Goal: Navigation & Orientation: Find specific page/section

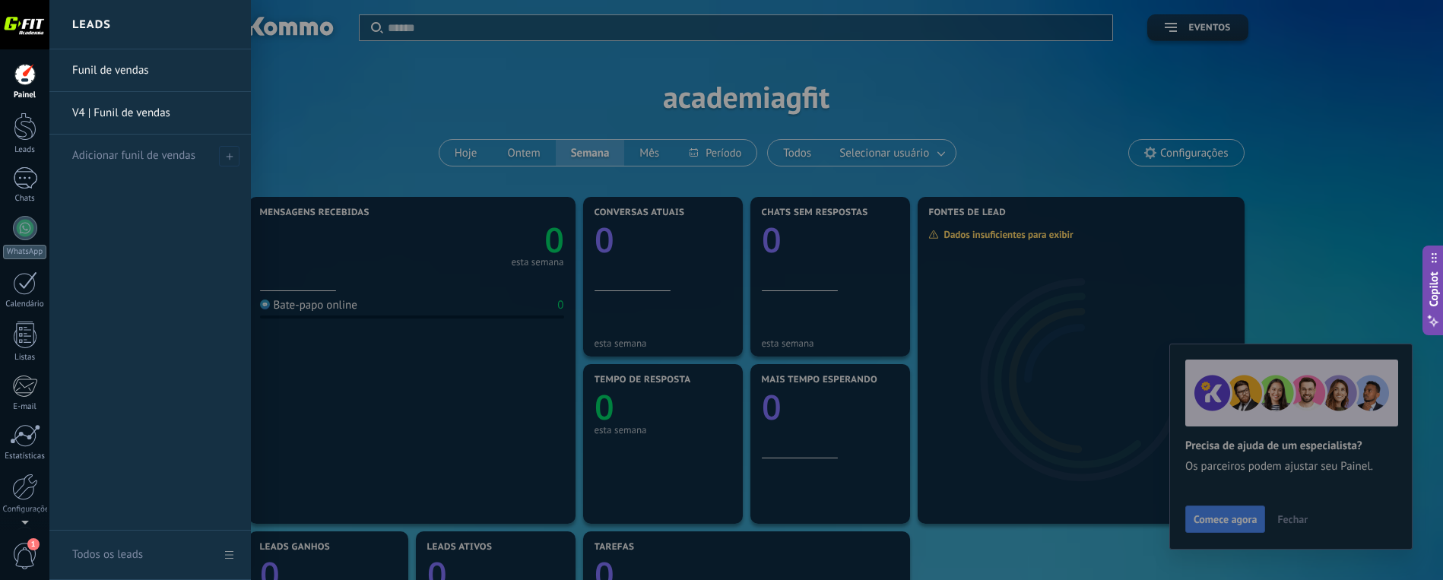
click at [122, 110] on link "V4 | Funil de vendas" at bounding box center [153, 113] width 163 height 43
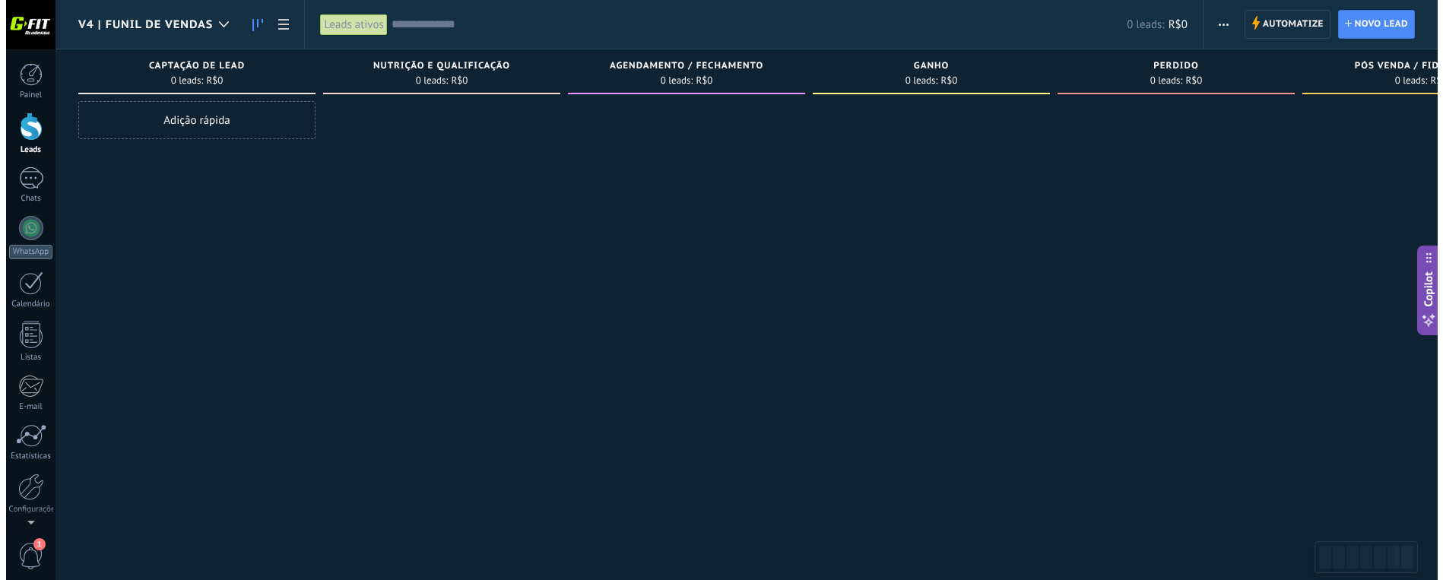
scroll to position [48, 0]
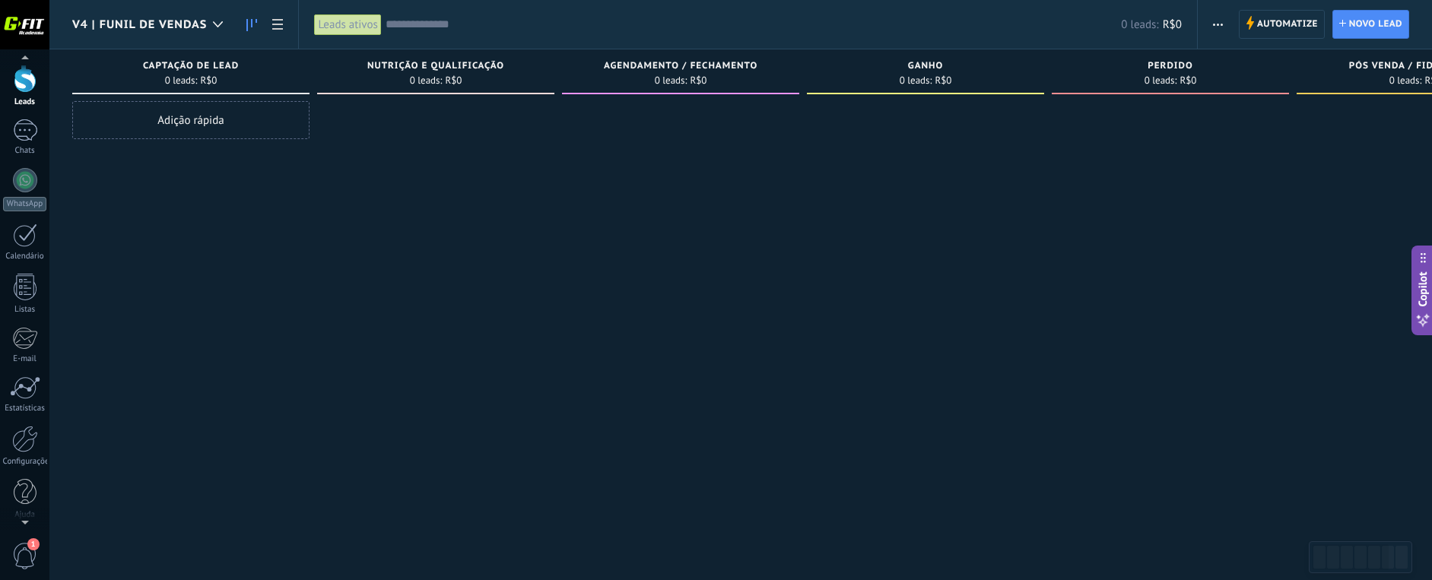
click at [23, 555] on span "1" at bounding box center [25, 556] width 26 height 27
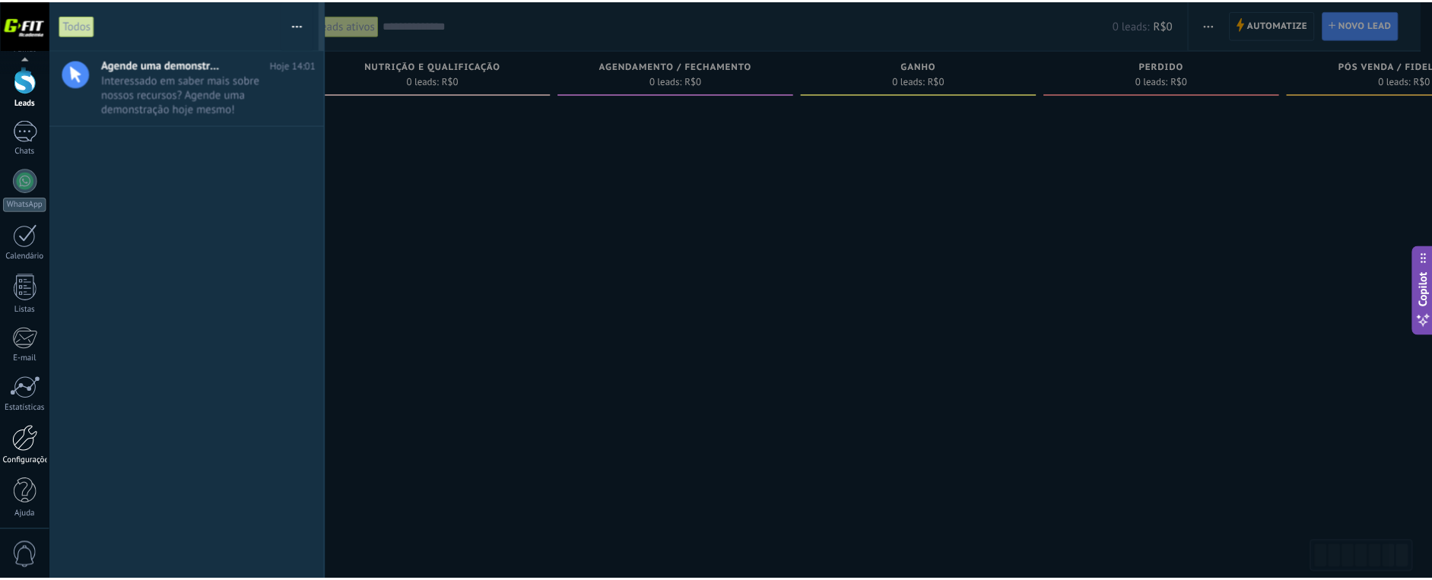
scroll to position [52, 0]
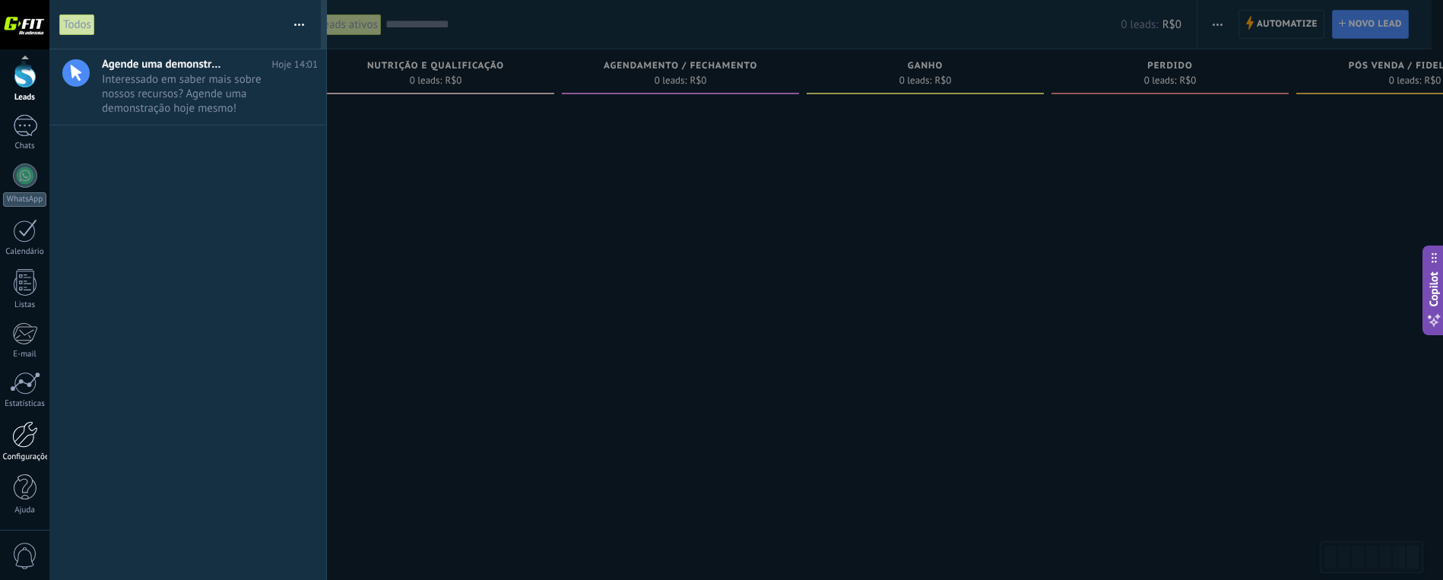
click at [25, 436] on div at bounding box center [25, 434] width 26 height 27
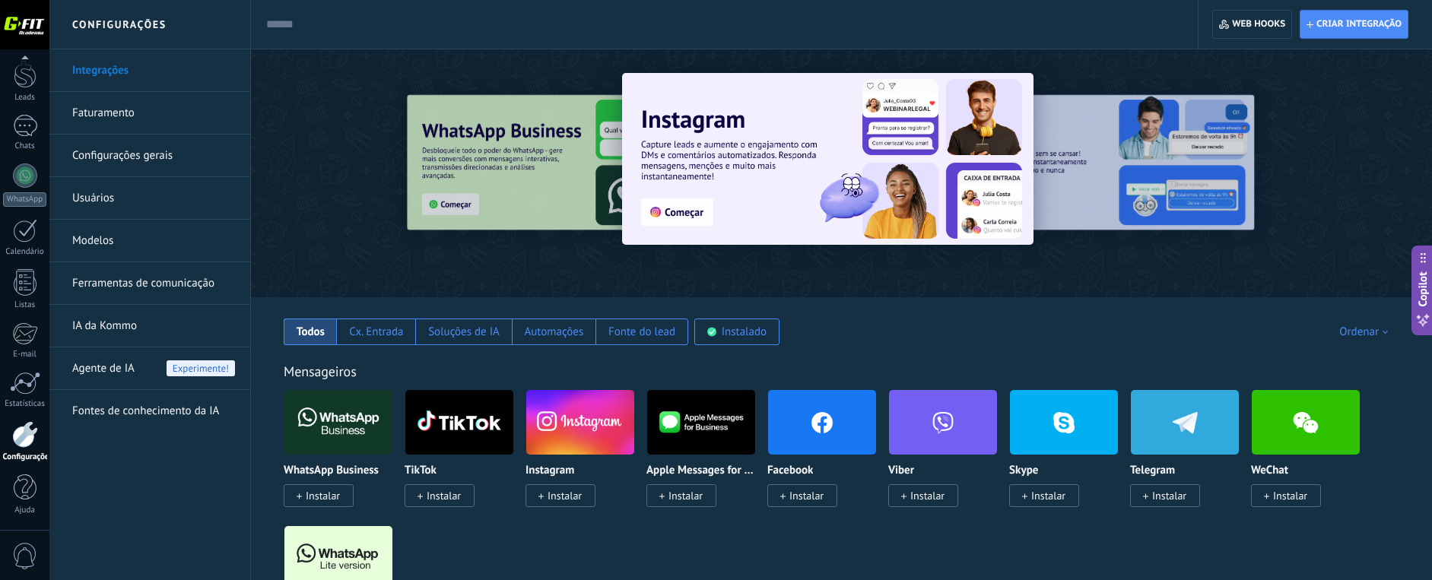
click at [106, 151] on link "Configurações gerais" at bounding box center [153, 156] width 163 height 43
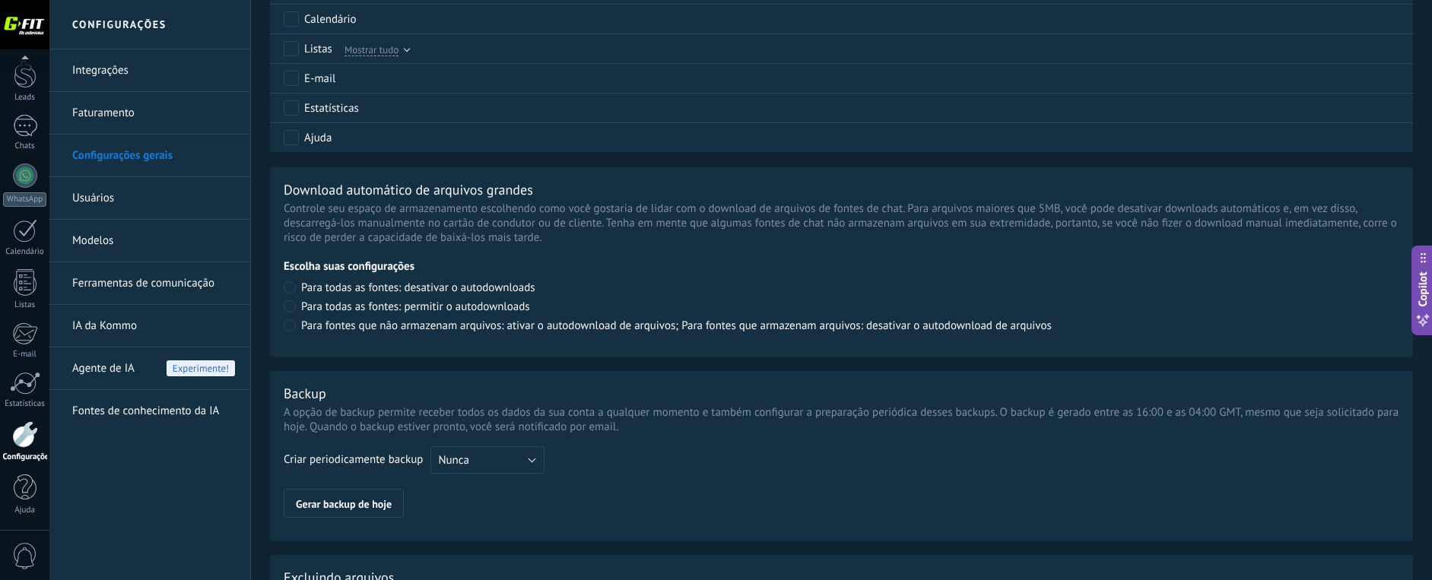
scroll to position [1081, 0]
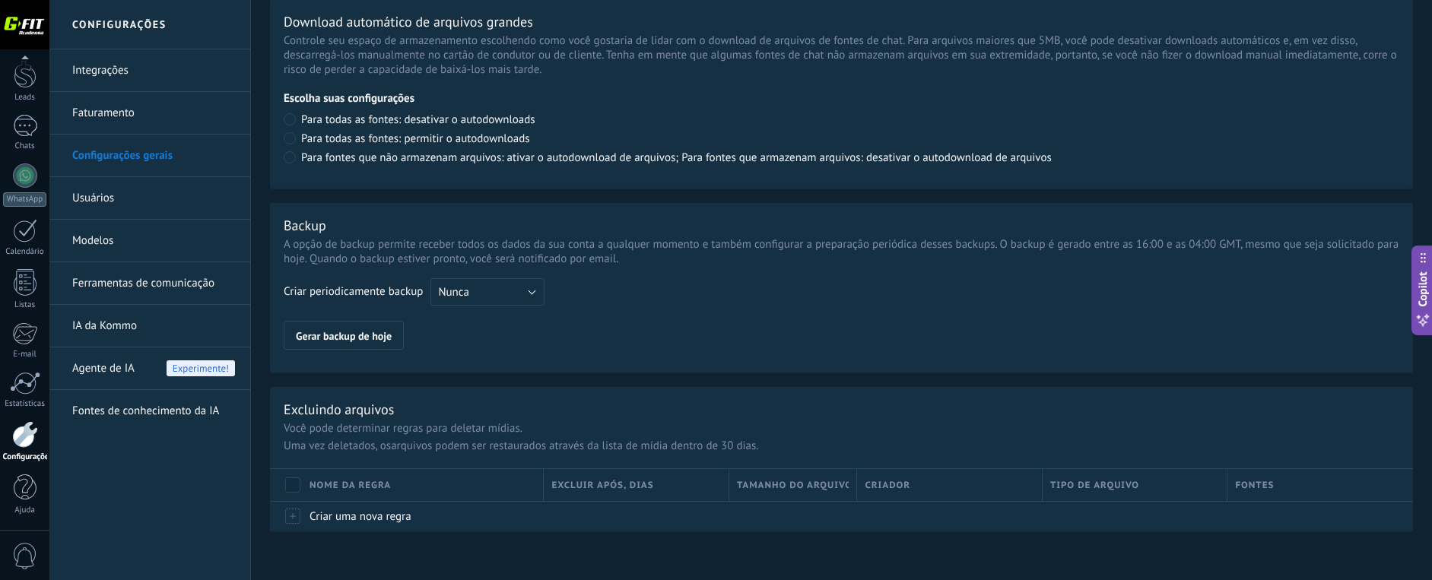
click at [92, 193] on link "Usuários" at bounding box center [153, 198] width 163 height 43
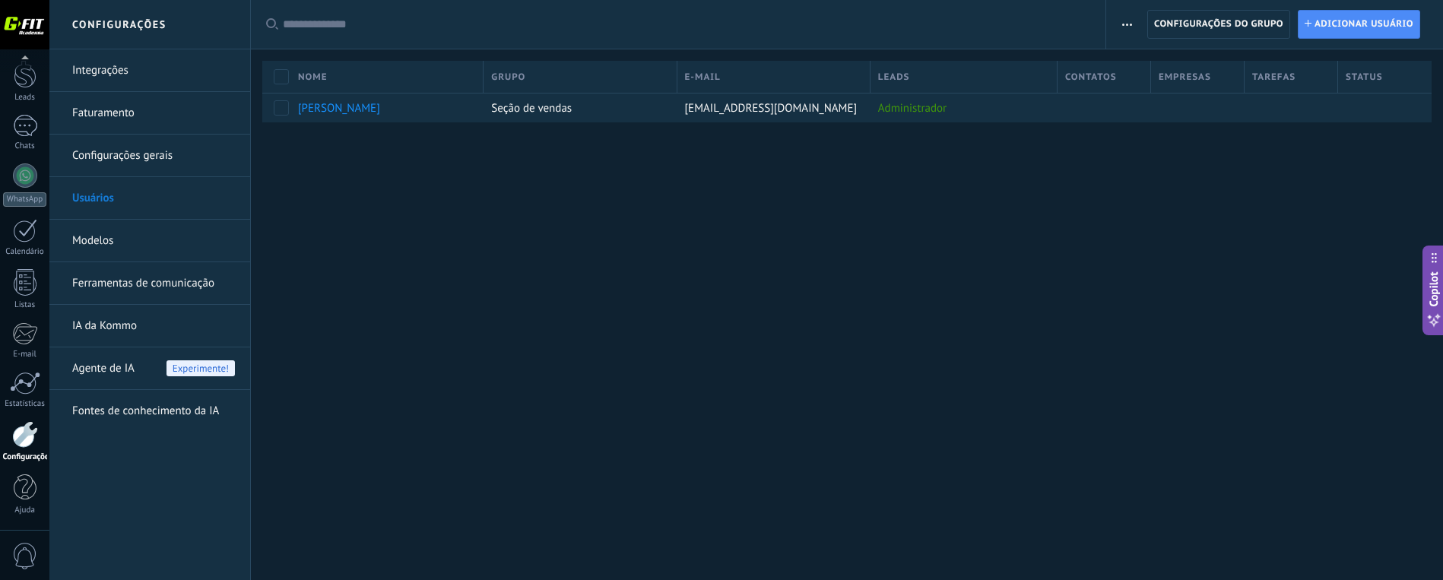
click at [89, 242] on link "Modelos" at bounding box center [153, 241] width 163 height 43
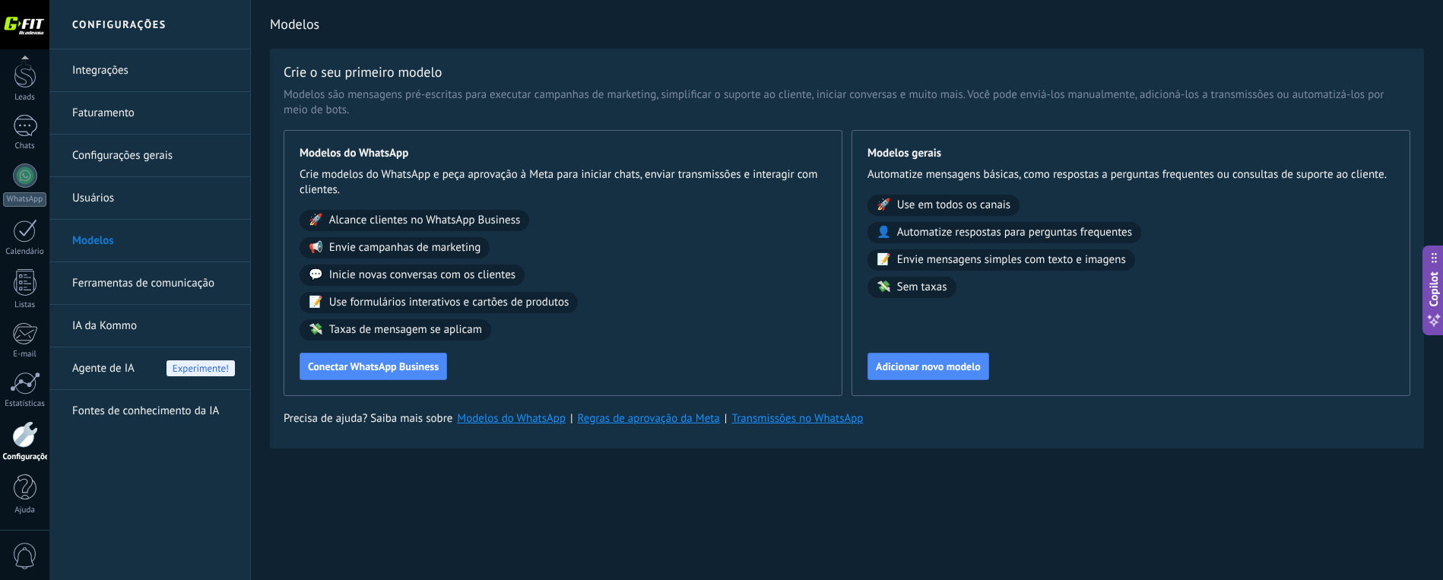
click at [127, 279] on link "Ferramentas de comunicação" at bounding box center [153, 283] width 163 height 43
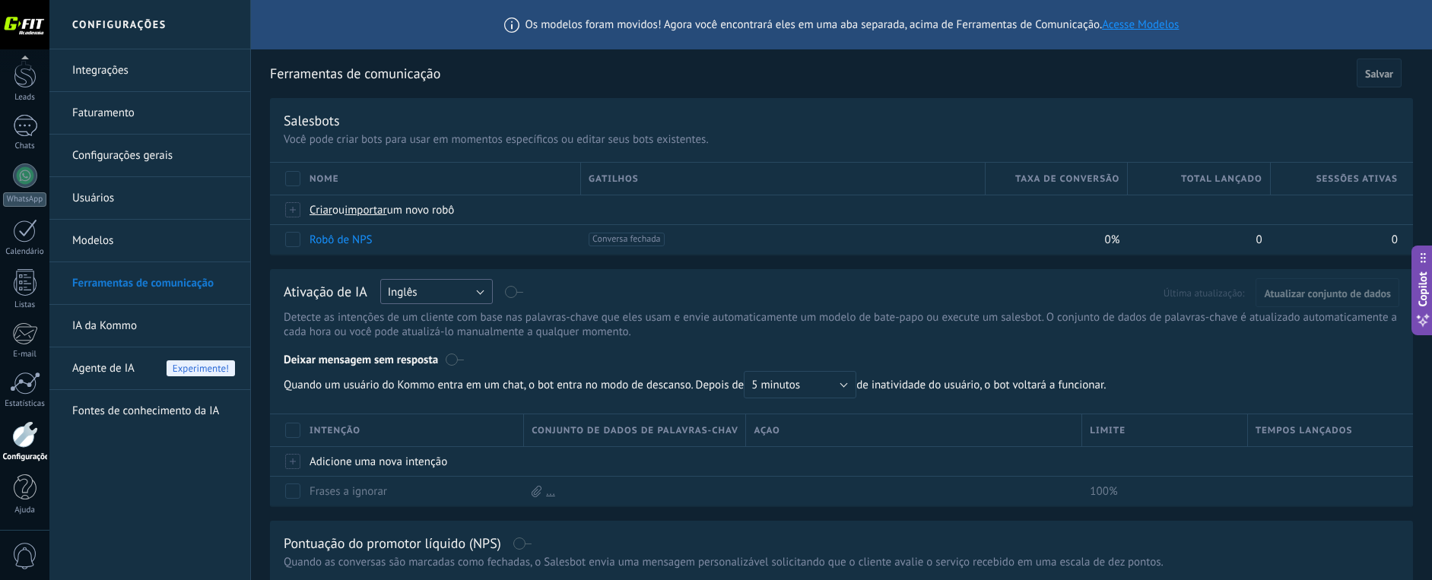
click at [452, 292] on button "Inglês" at bounding box center [436, 291] width 113 height 25
click at [424, 368] on span "Português" at bounding box center [429, 370] width 116 height 14
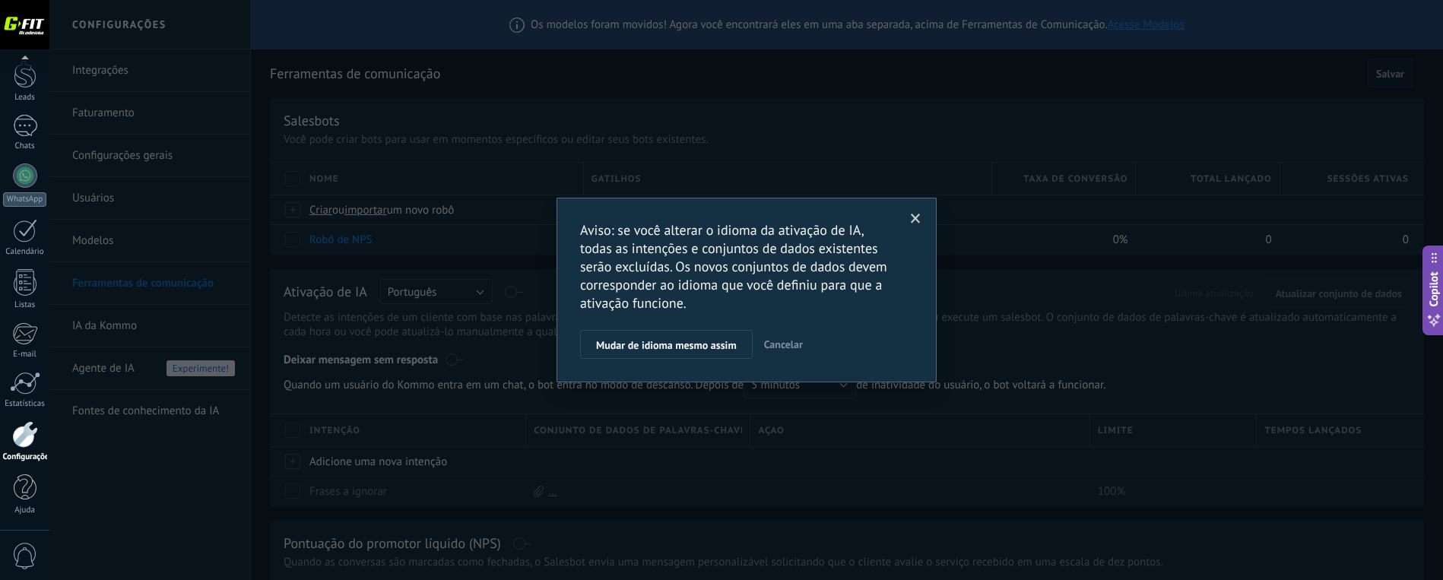
click at [917, 214] on span at bounding box center [916, 219] width 10 height 11
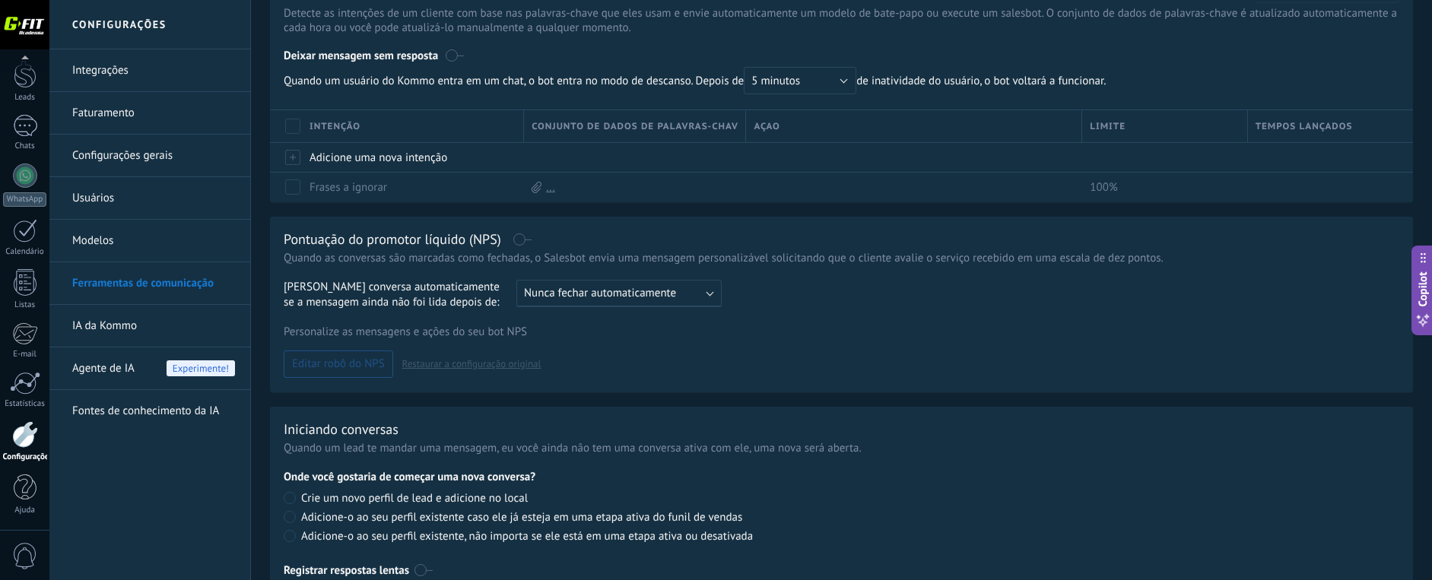
scroll to position [379, 0]
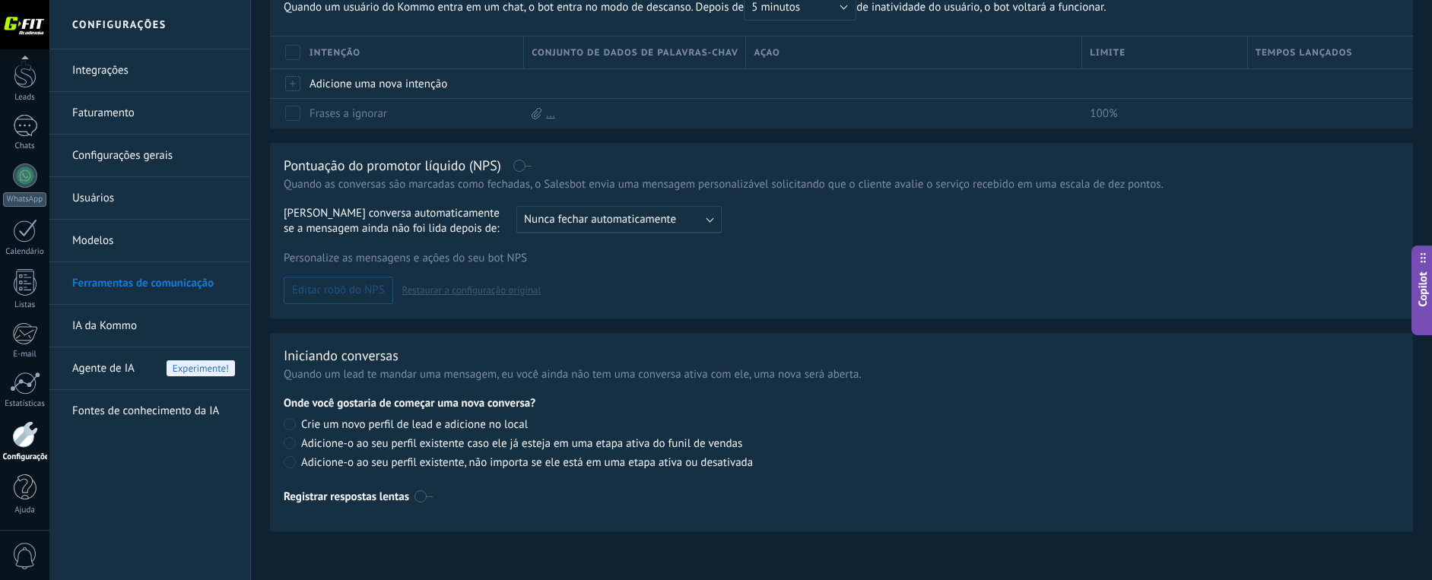
click at [116, 410] on link "Fontes de conhecimento da IA" at bounding box center [153, 411] width 163 height 43
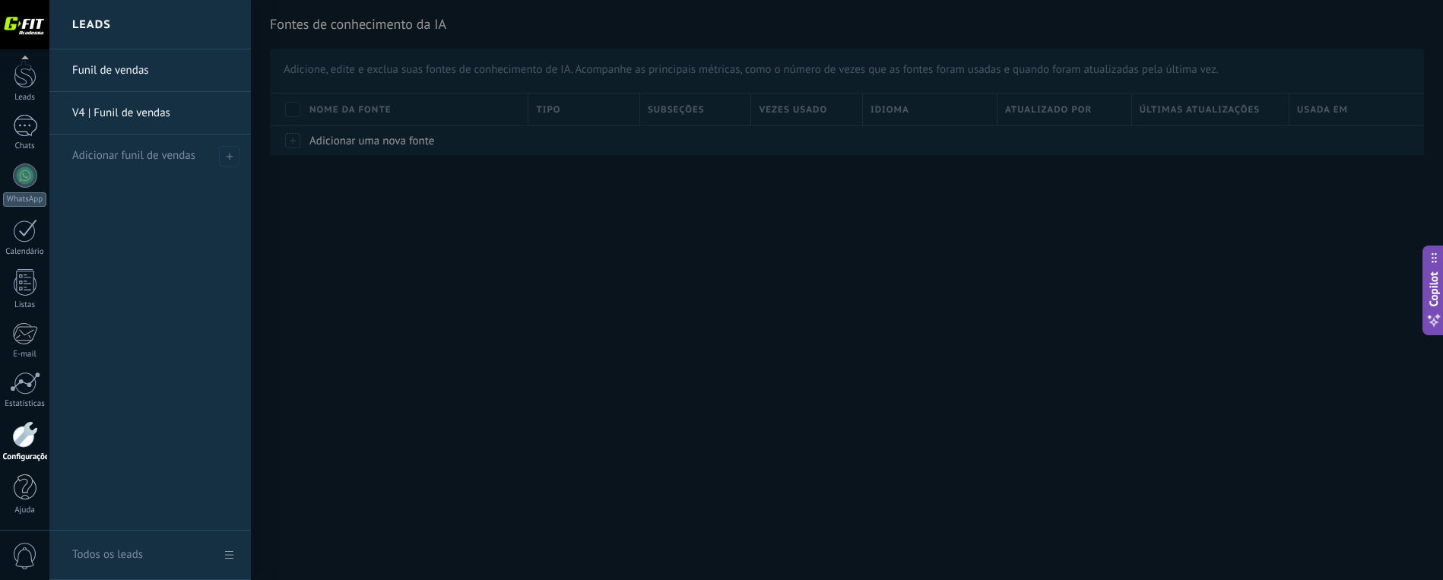
click at [113, 71] on link "Funil de vendas" at bounding box center [153, 70] width 163 height 43
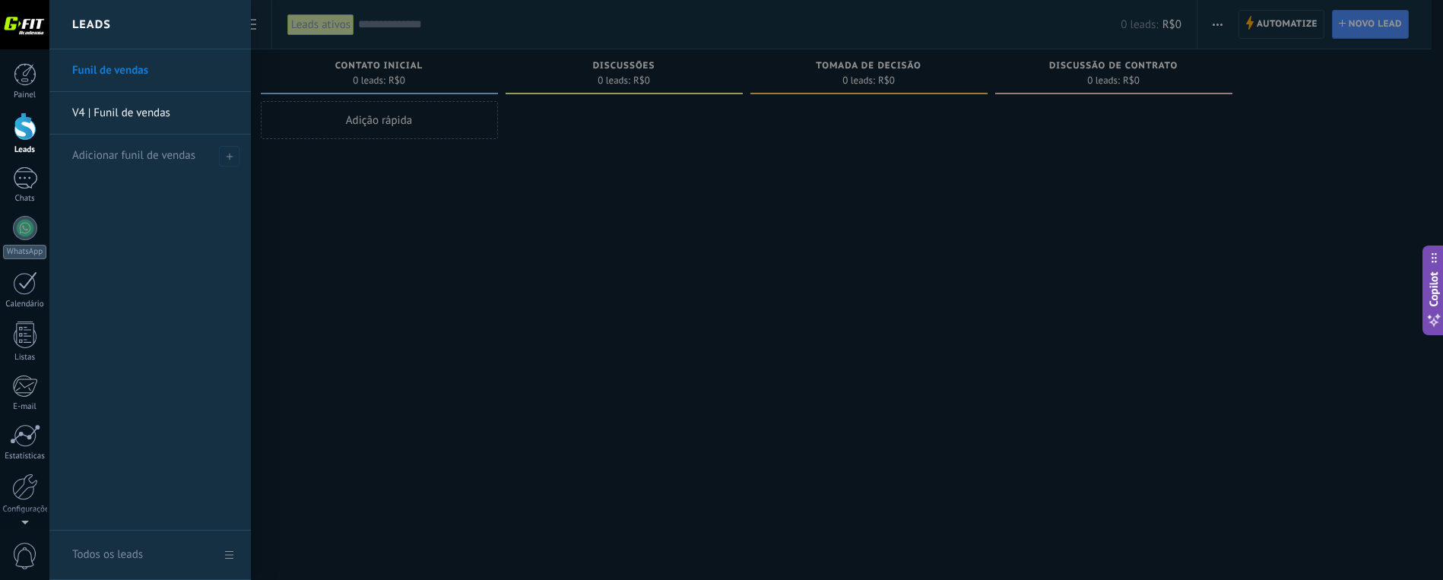
click at [117, 114] on link "V4 | Funil de vendas" at bounding box center [153, 113] width 163 height 43
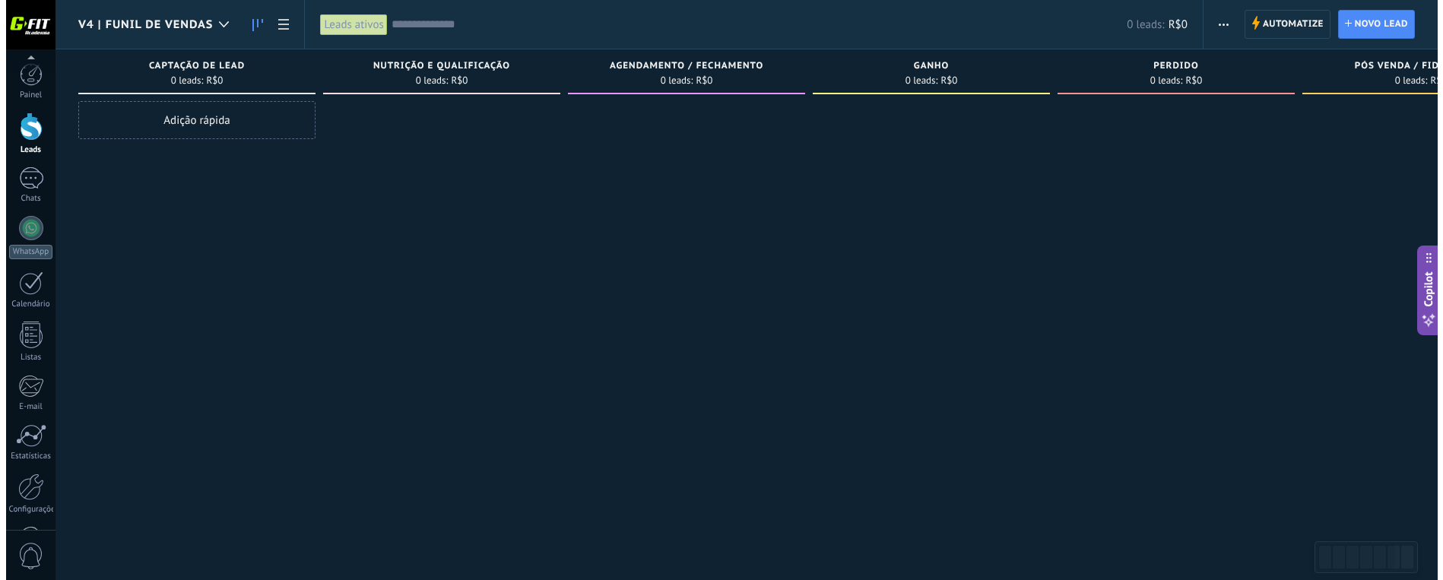
scroll to position [52, 0]
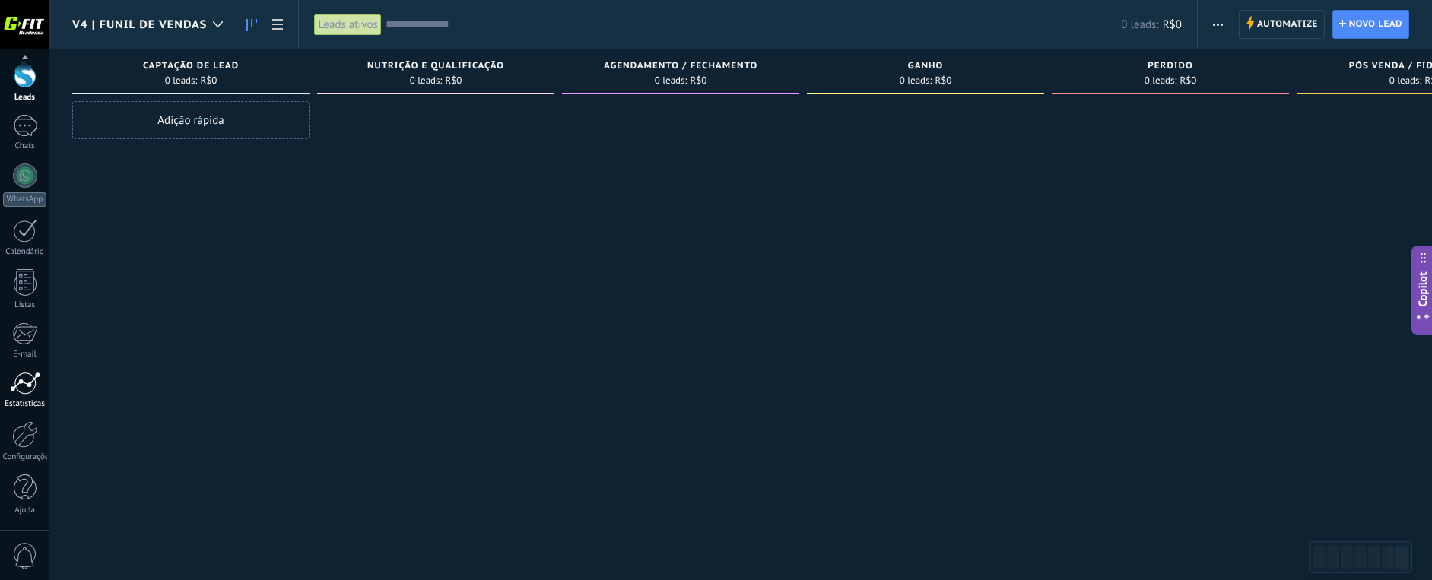
click at [17, 383] on div at bounding box center [25, 383] width 30 height 23
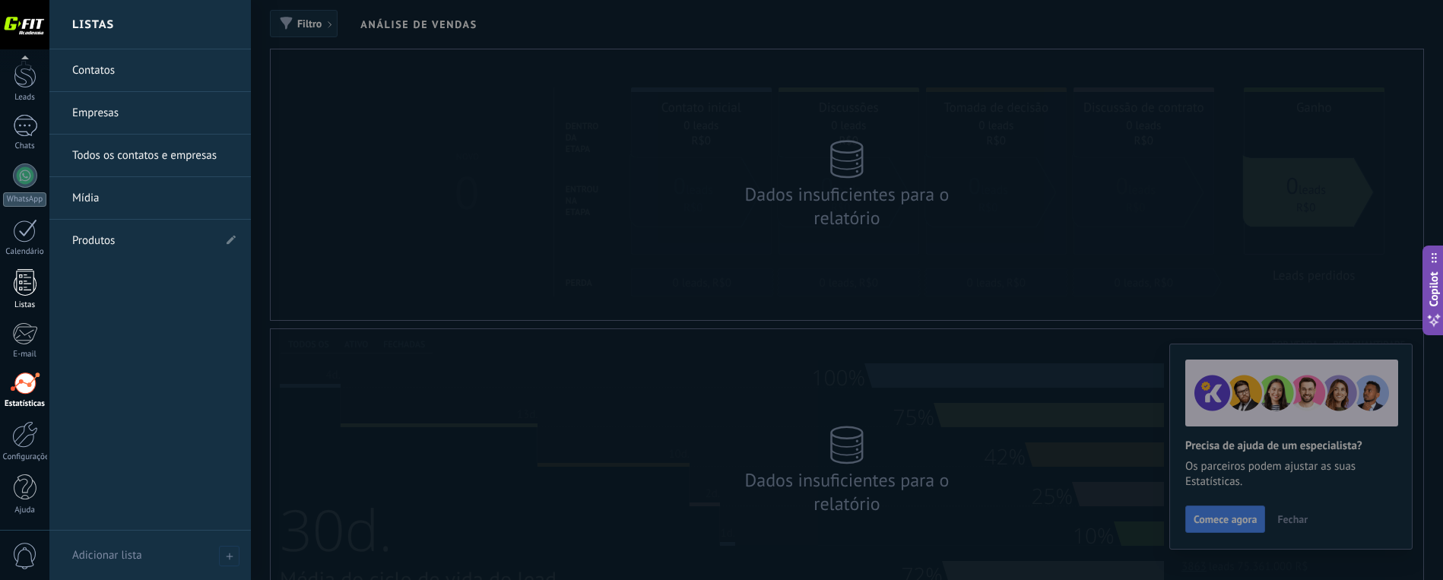
click at [24, 283] on div at bounding box center [25, 282] width 23 height 27
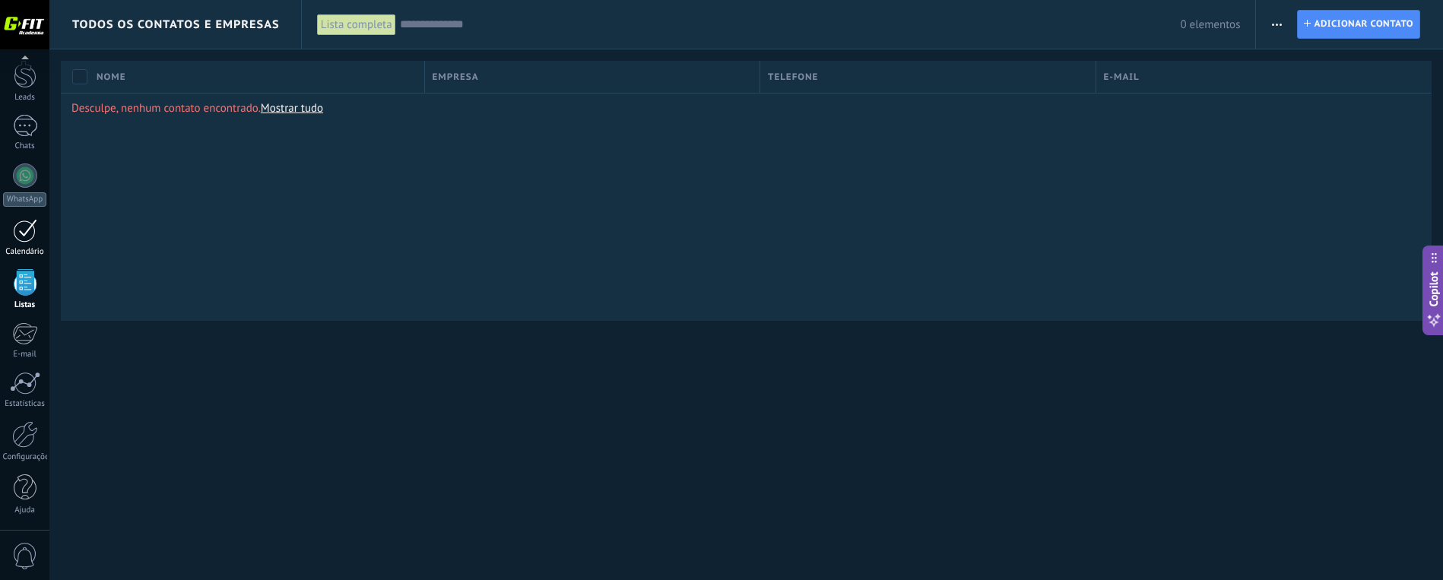
click at [22, 228] on div at bounding box center [25, 231] width 24 height 24
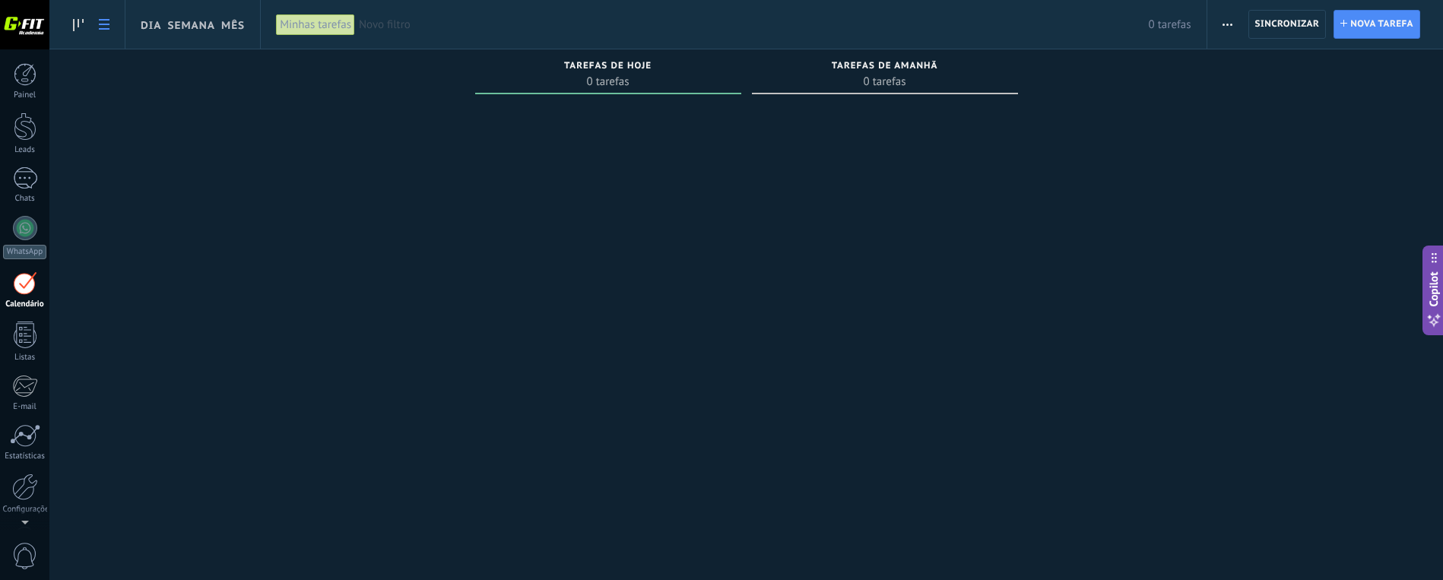
click at [106, 23] on icon at bounding box center [104, 24] width 11 height 11
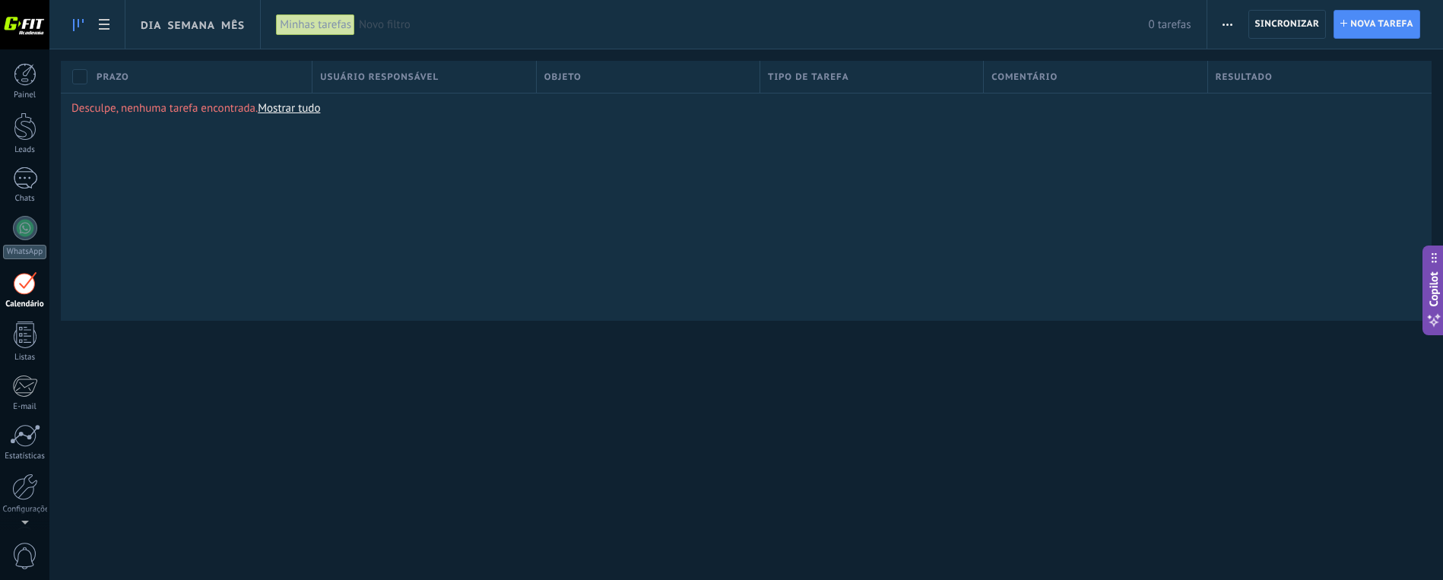
click at [78, 24] on use at bounding box center [78, 25] width 11 height 12
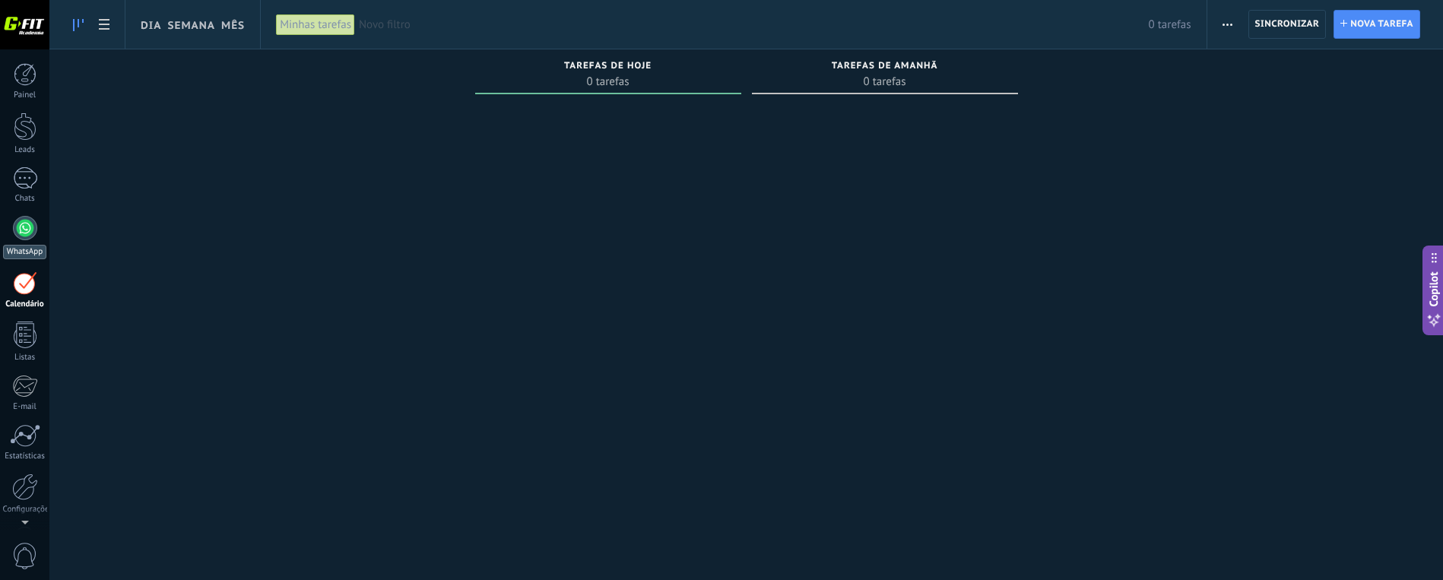
click at [16, 227] on div at bounding box center [25, 228] width 24 height 24
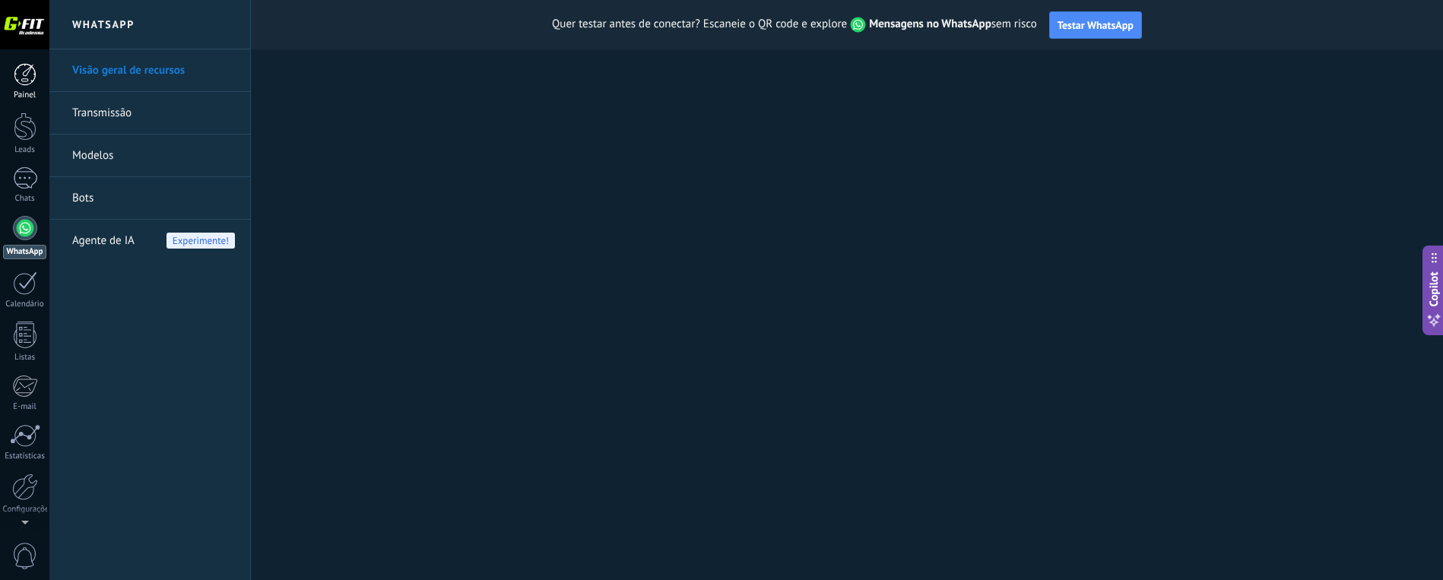
click at [25, 75] on div at bounding box center [25, 74] width 23 height 23
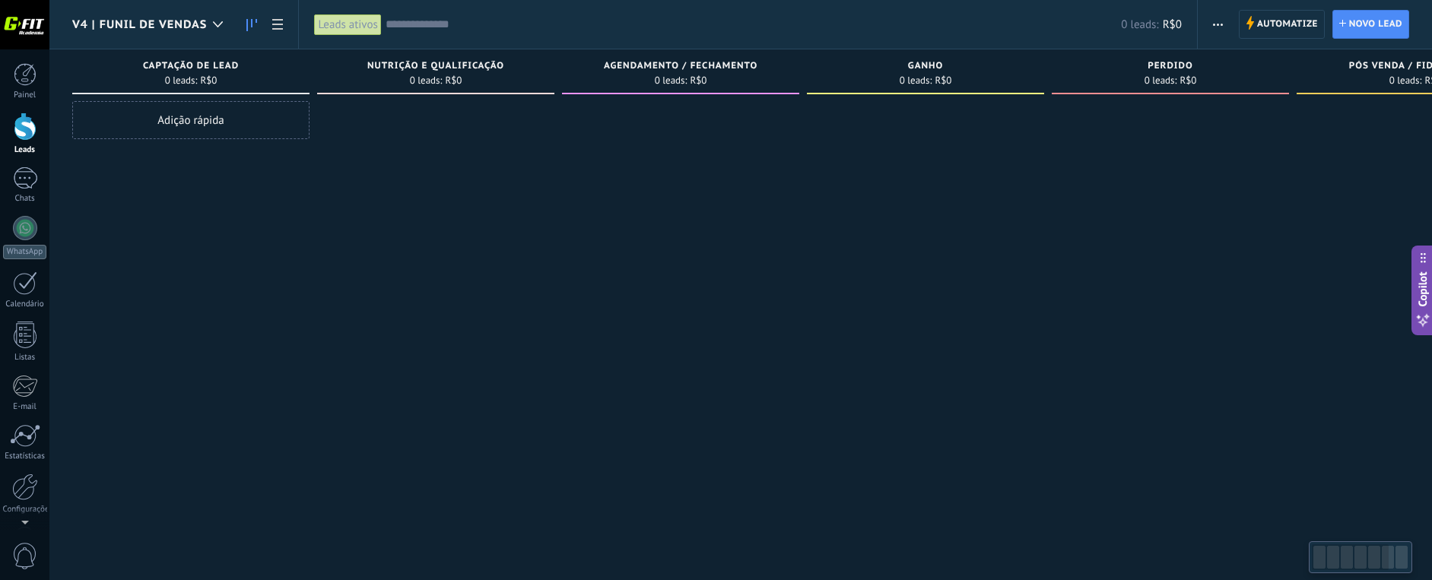
click at [172, 25] on span "V4 | Funil de vendas" at bounding box center [139, 24] width 135 height 14
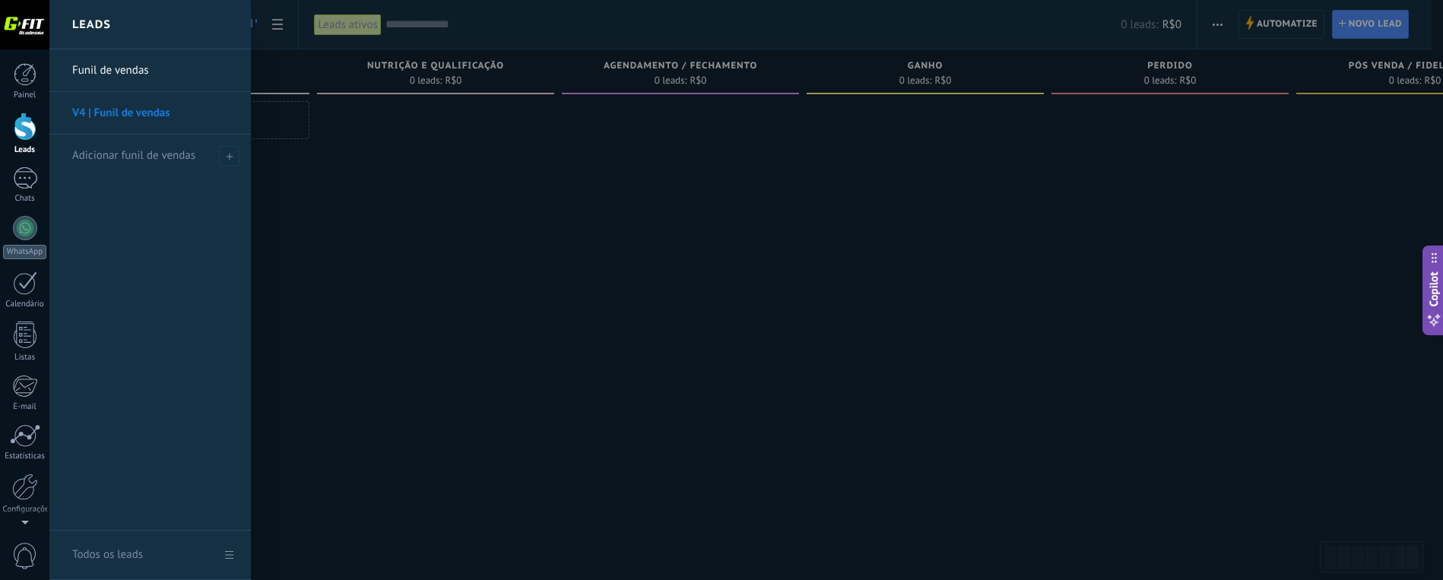
click at [345, 221] on div at bounding box center [770, 290] width 1443 height 580
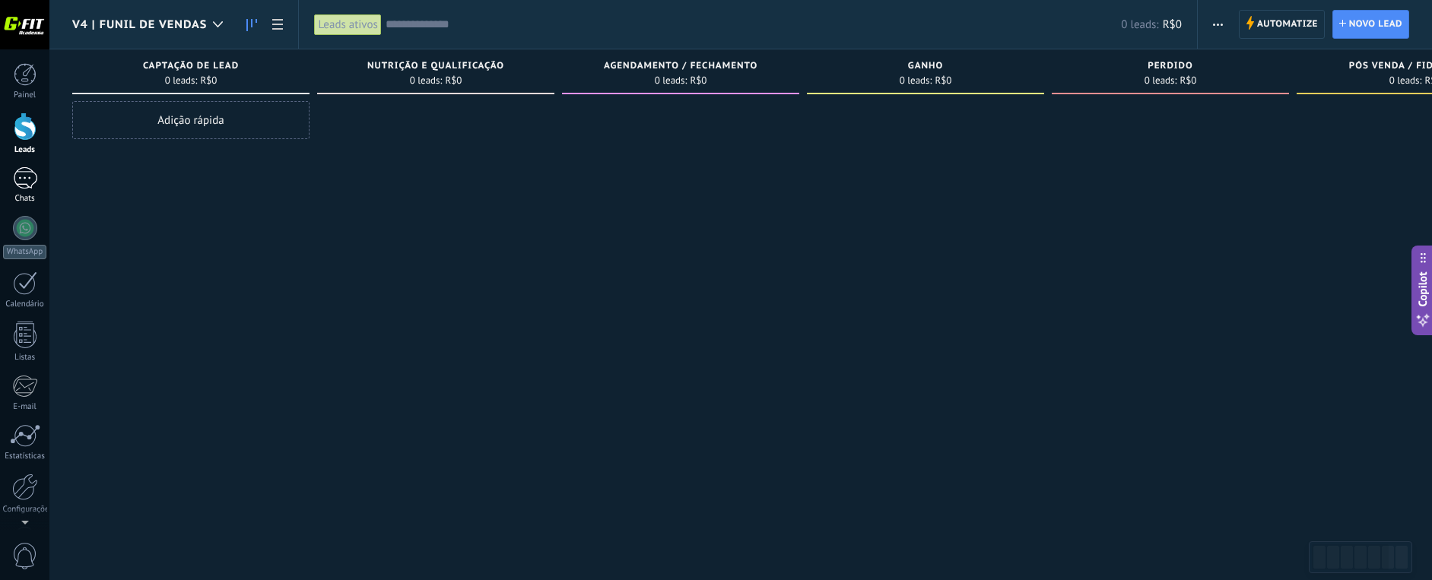
click at [25, 181] on div at bounding box center [25, 178] width 24 height 22
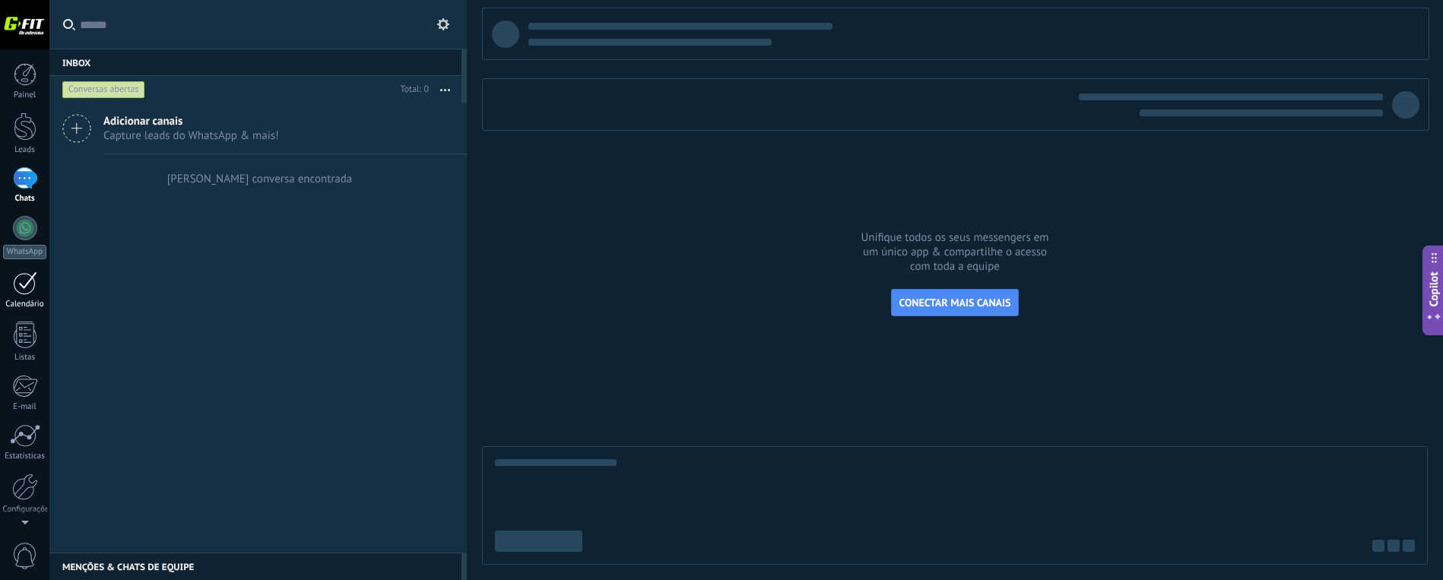
click at [17, 280] on div at bounding box center [25, 283] width 24 height 24
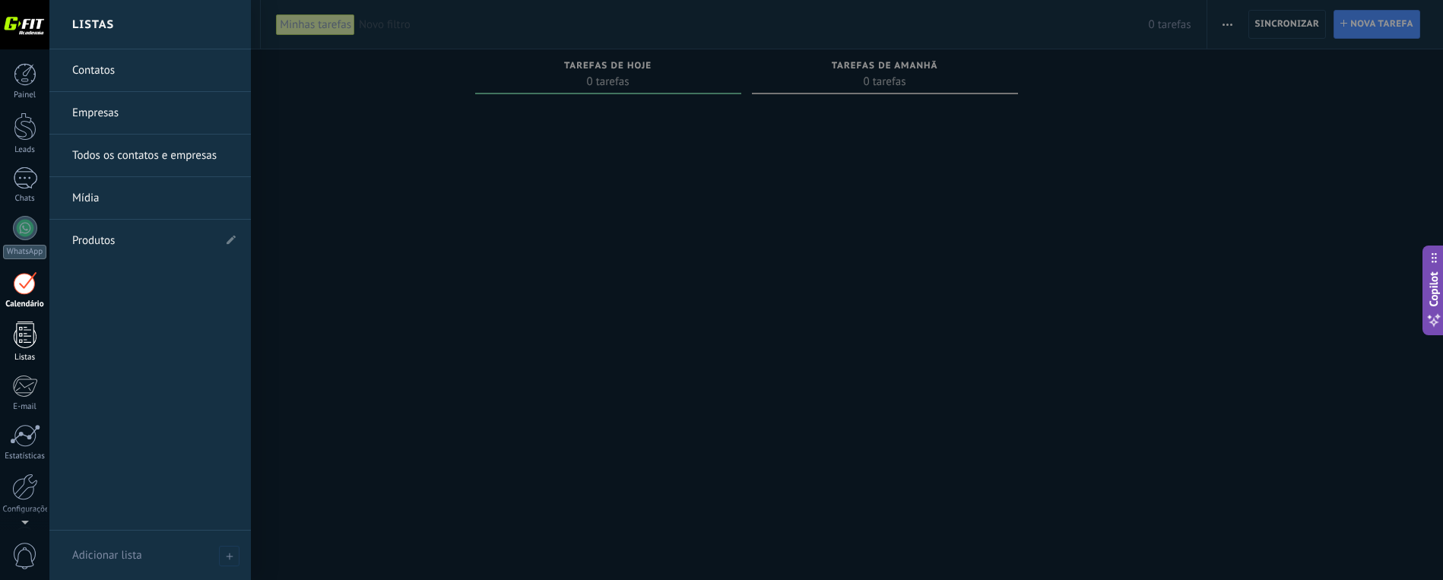
click at [24, 328] on div at bounding box center [25, 335] width 23 height 27
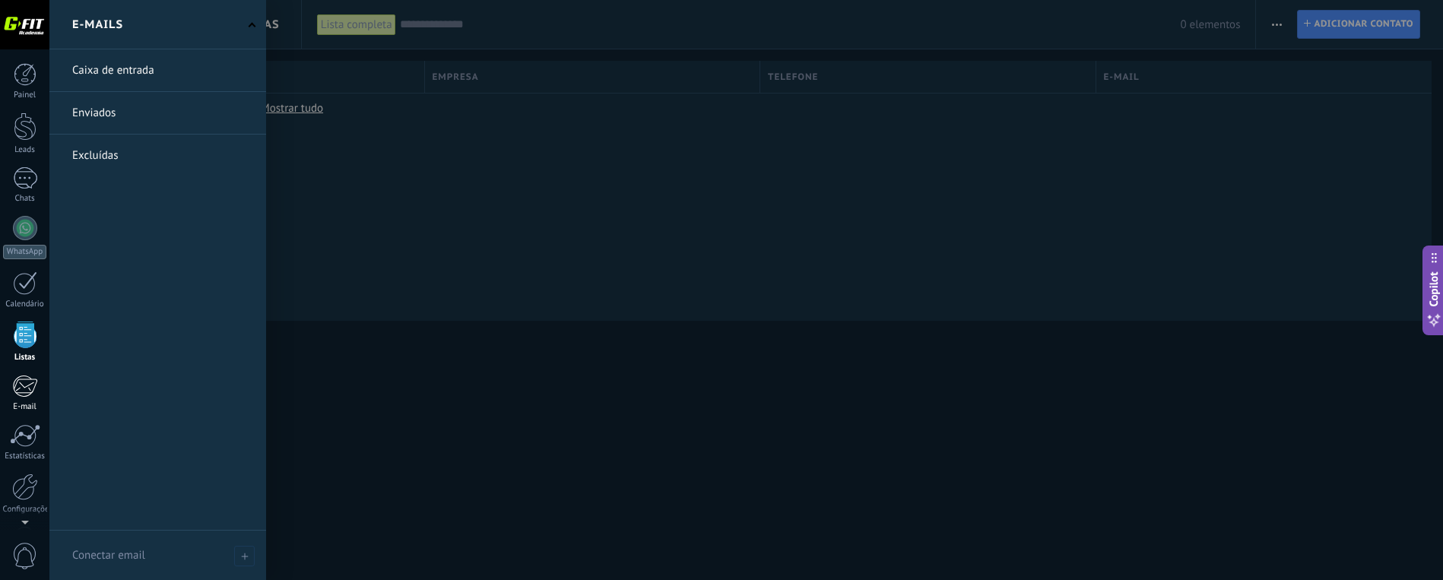
click at [21, 386] on div at bounding box center [24, 386] width 25 height 23
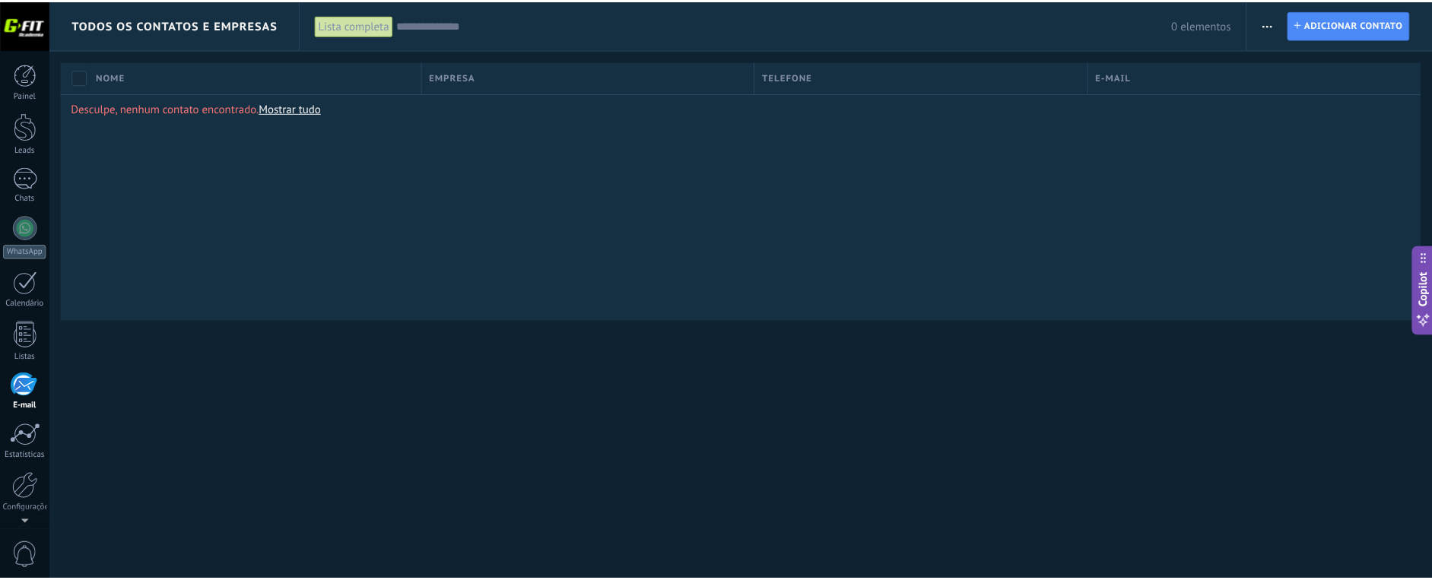
scroll to position [52, 0]
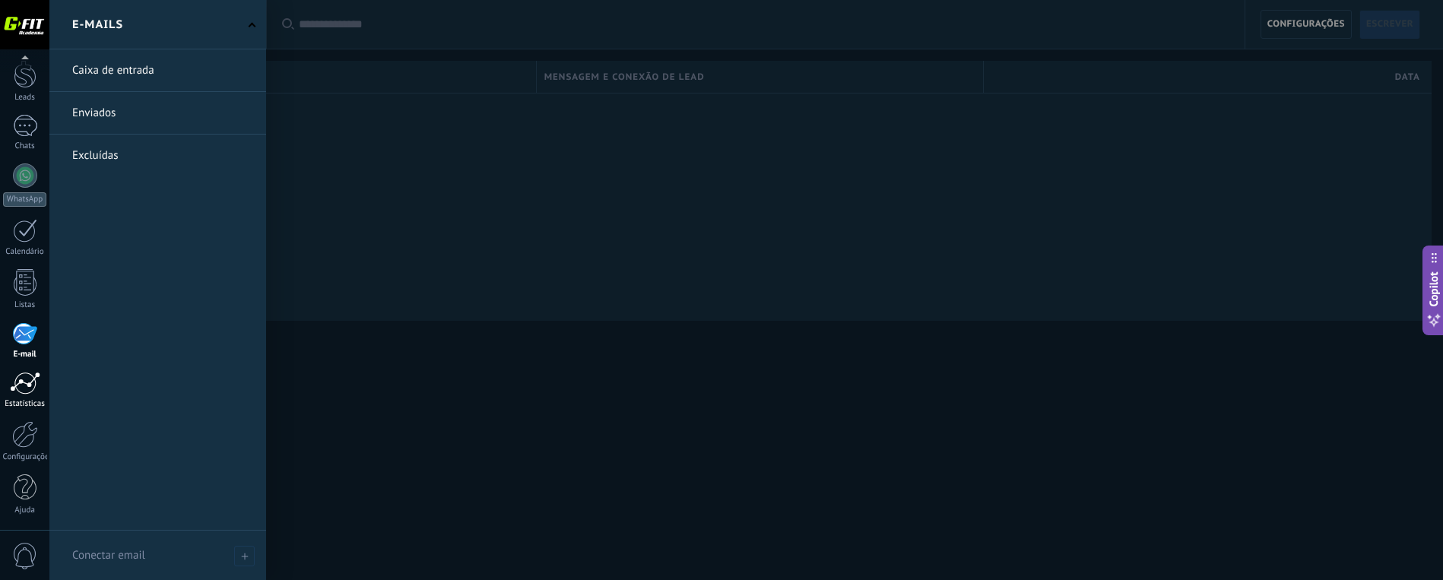
click at [24, 381] on div at bounding box center [25, 383] width 30 height 23
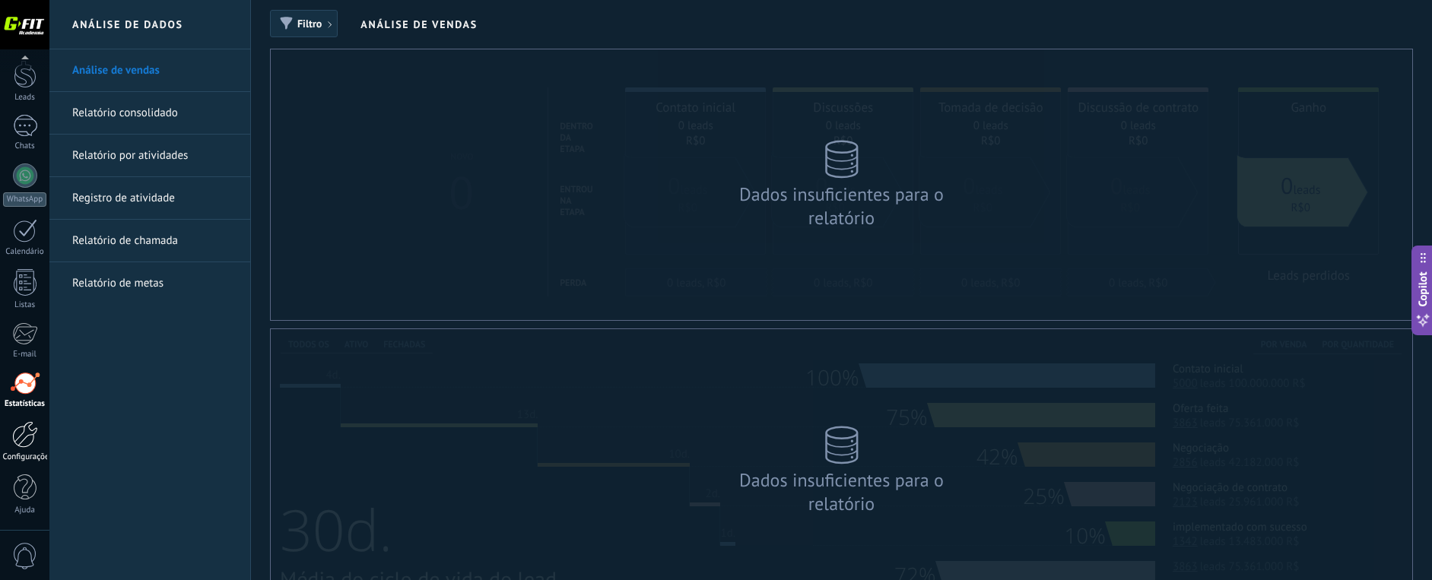
click at [22, 433] on div at bounding box center [25, 434] width 26 height 27
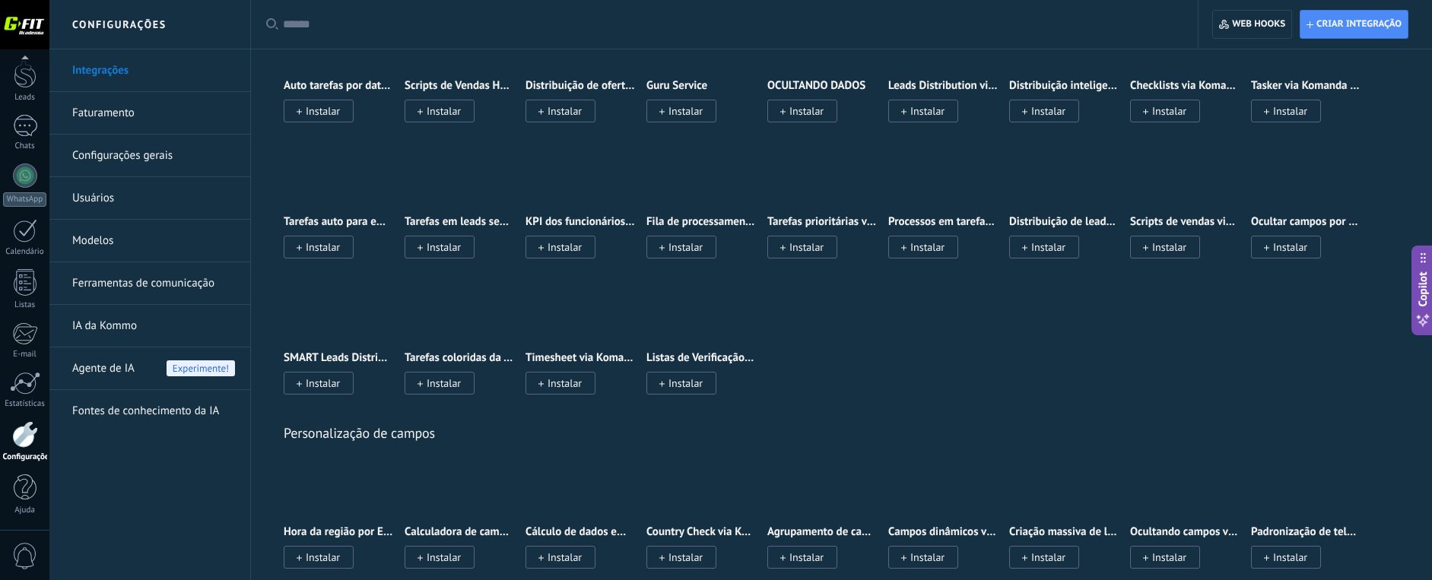
scroll to position [4076, 0]
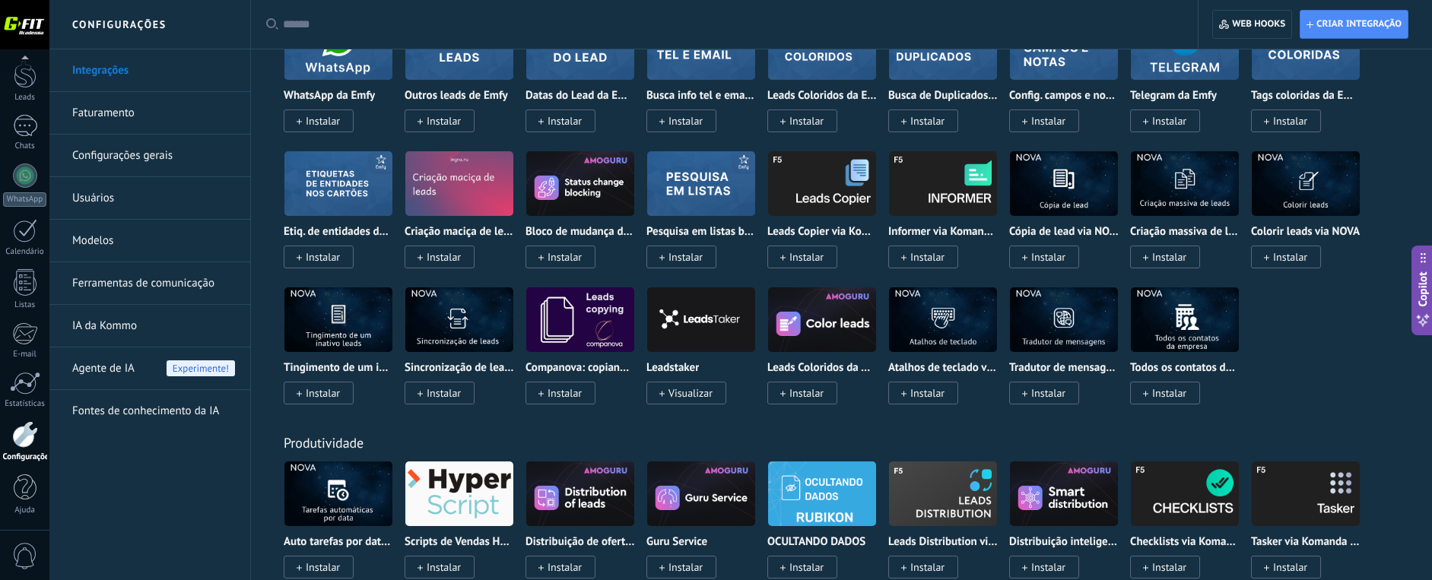
click at [407, 17] on input "text" at bounding box center [729, 25] width 893 height 16
type input "**"
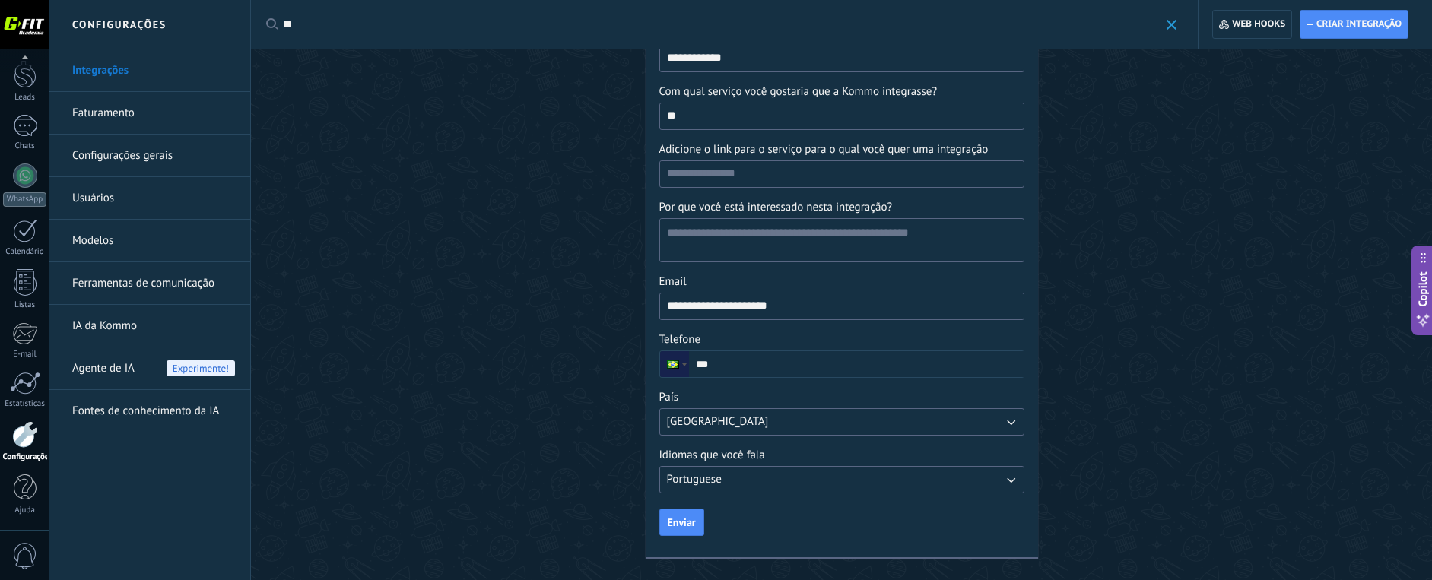
scroll to position [0, 0]
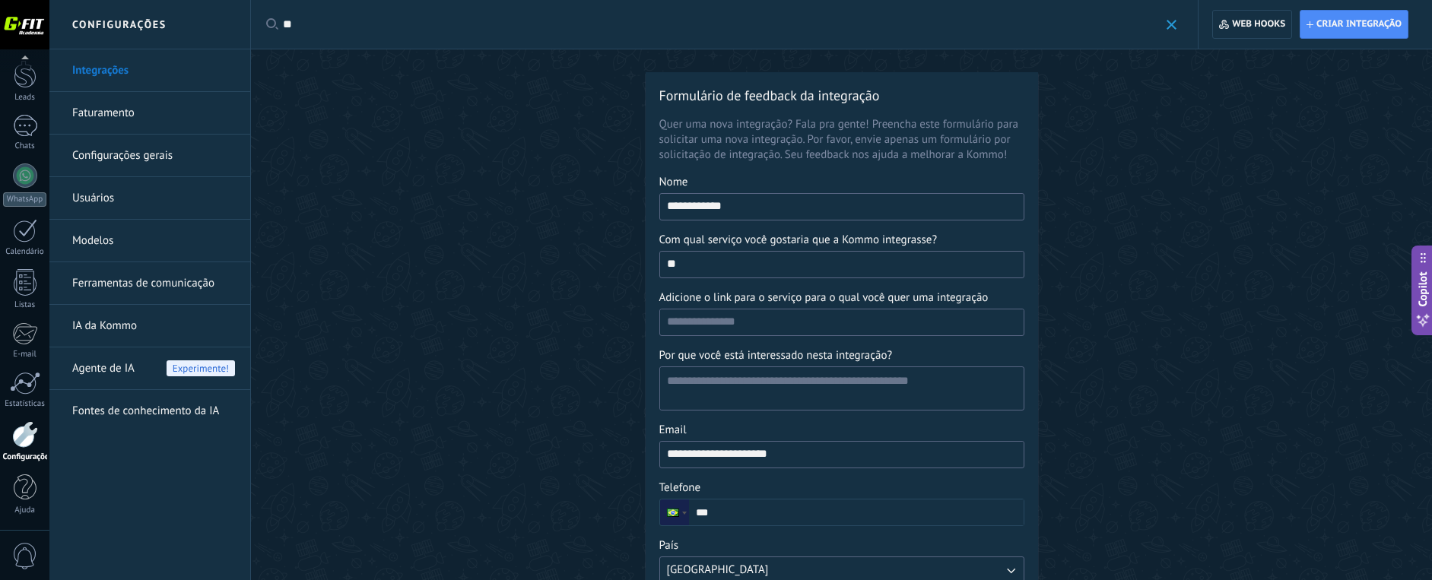
click at [1171, 24] on span at bounding box center [1171, 25] width 10 height 10
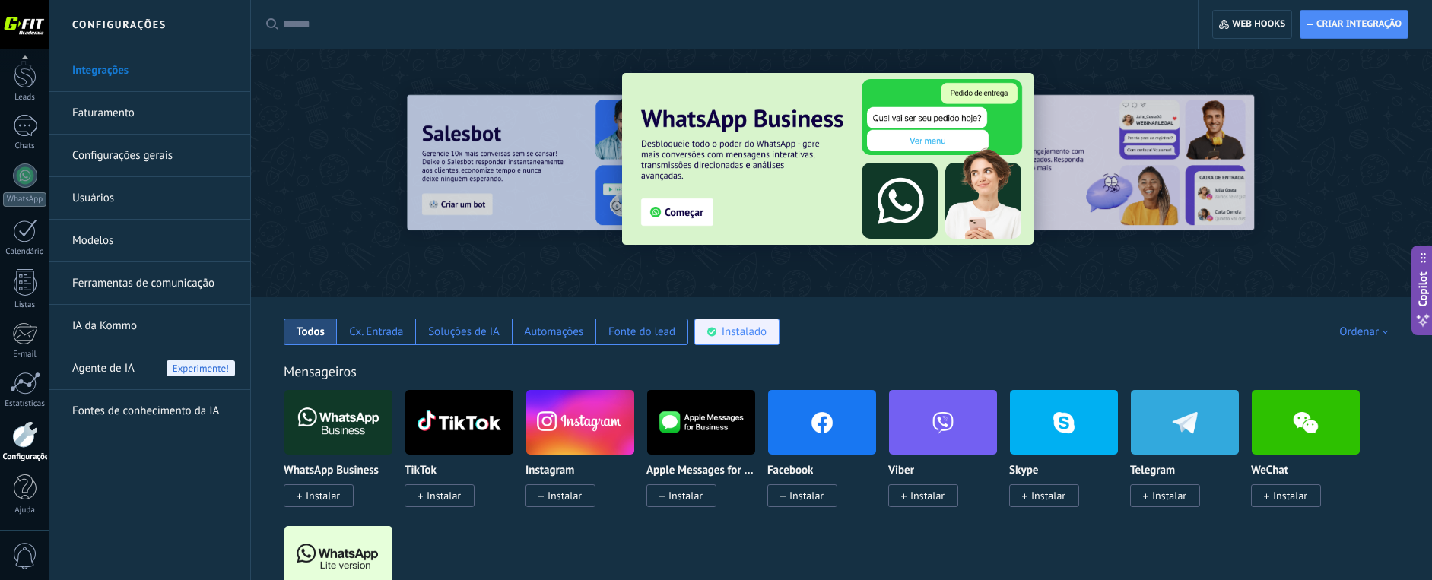
click at [720, 335] on div "Instalado" at bounding box center [736, 332] width 85 height 27
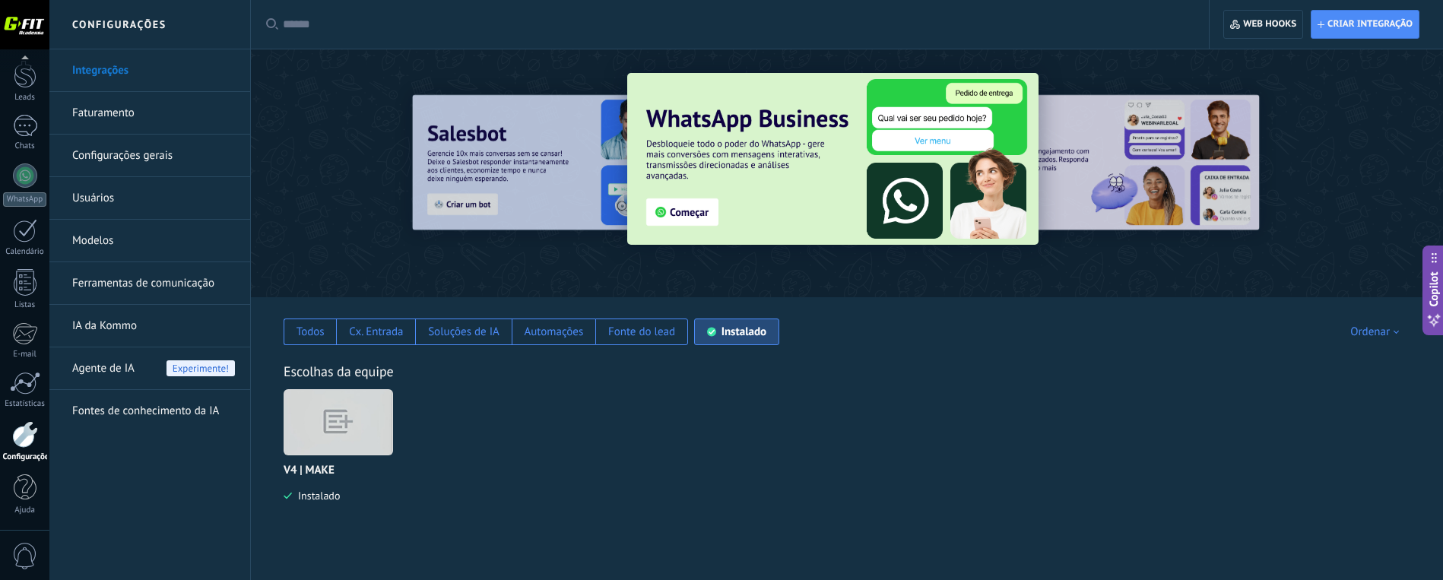
click at [336, 430] on img at bounding box center [338, 422] width 108 height 83
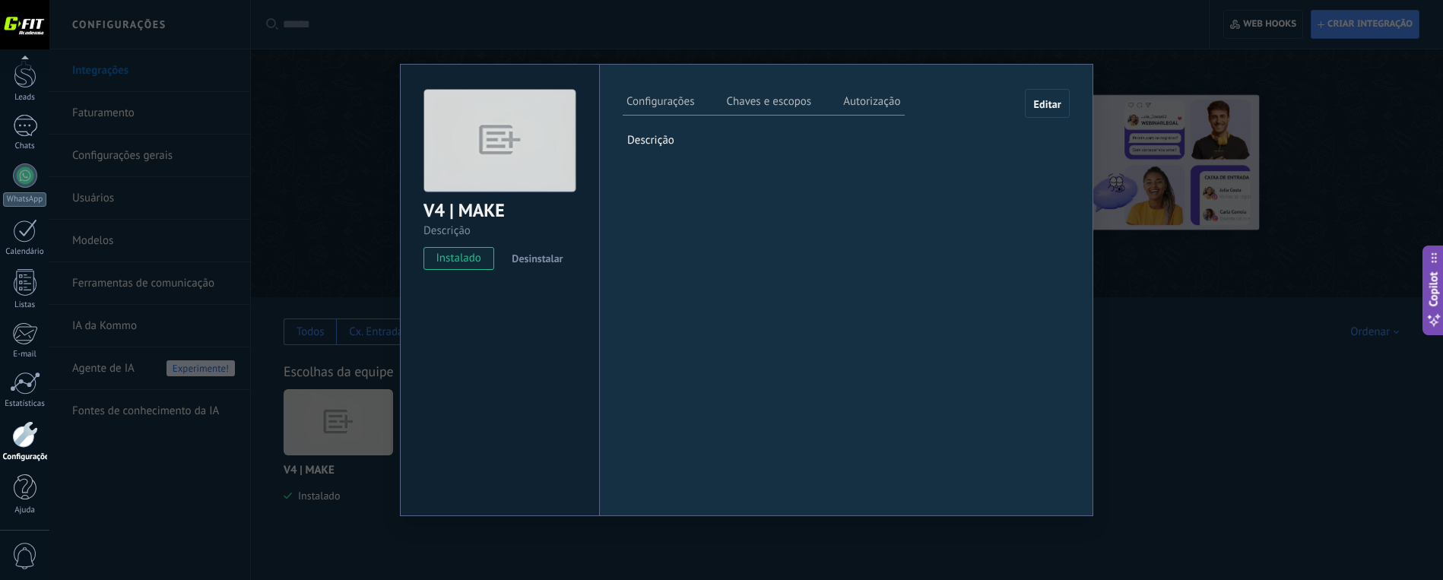
click at [766, 100] on label "Chaves e escopos" at bounding box center [768, 104] width 93 height 22
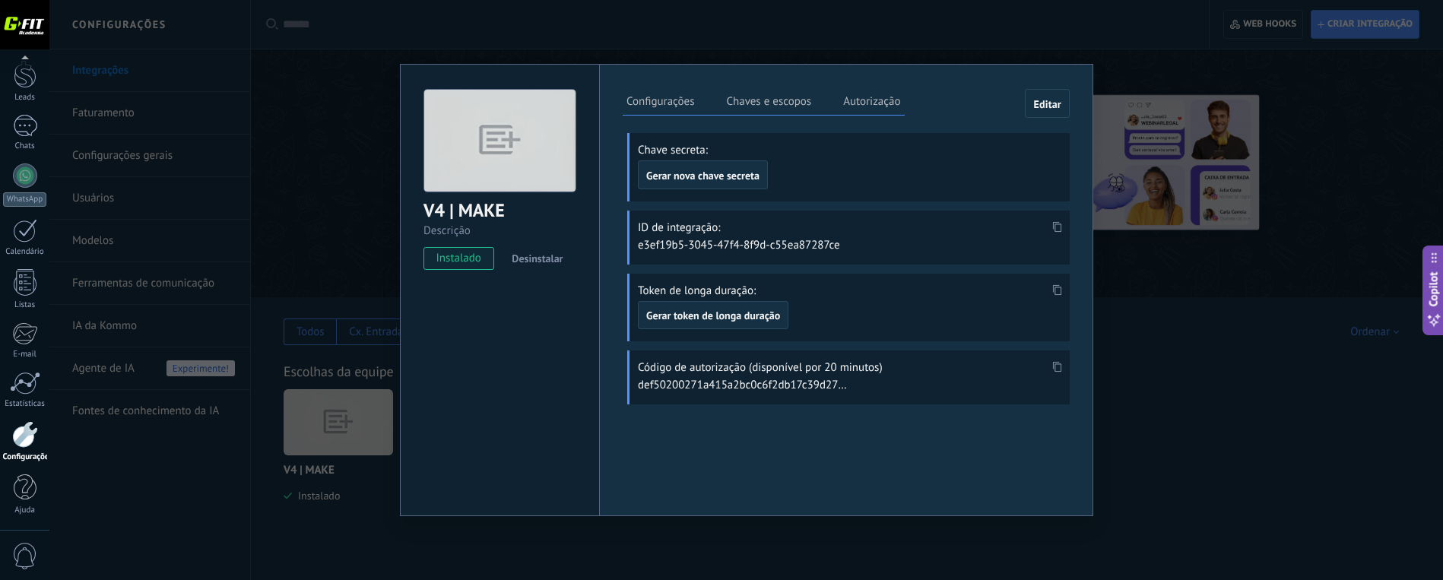
click at [854, 97] on label "Autorização" at bounding box center [871, 104] width 65 height 22
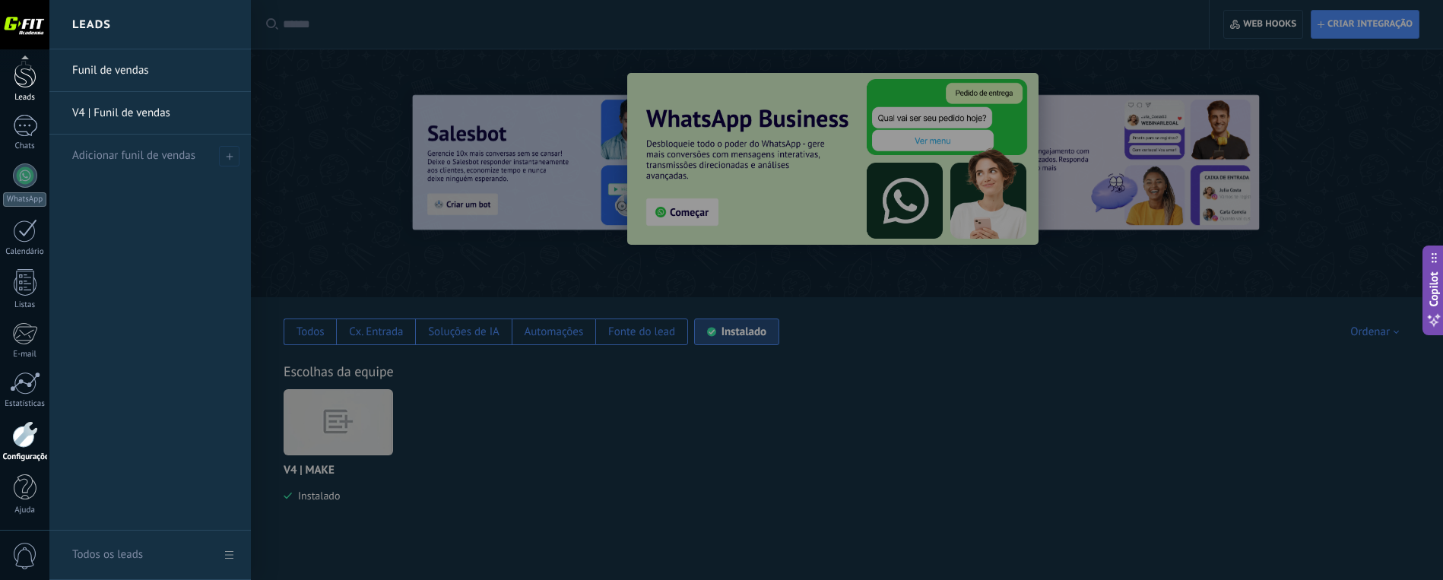
click at [29, 81] on div at bounding box center [25, 74] width 23 height 28
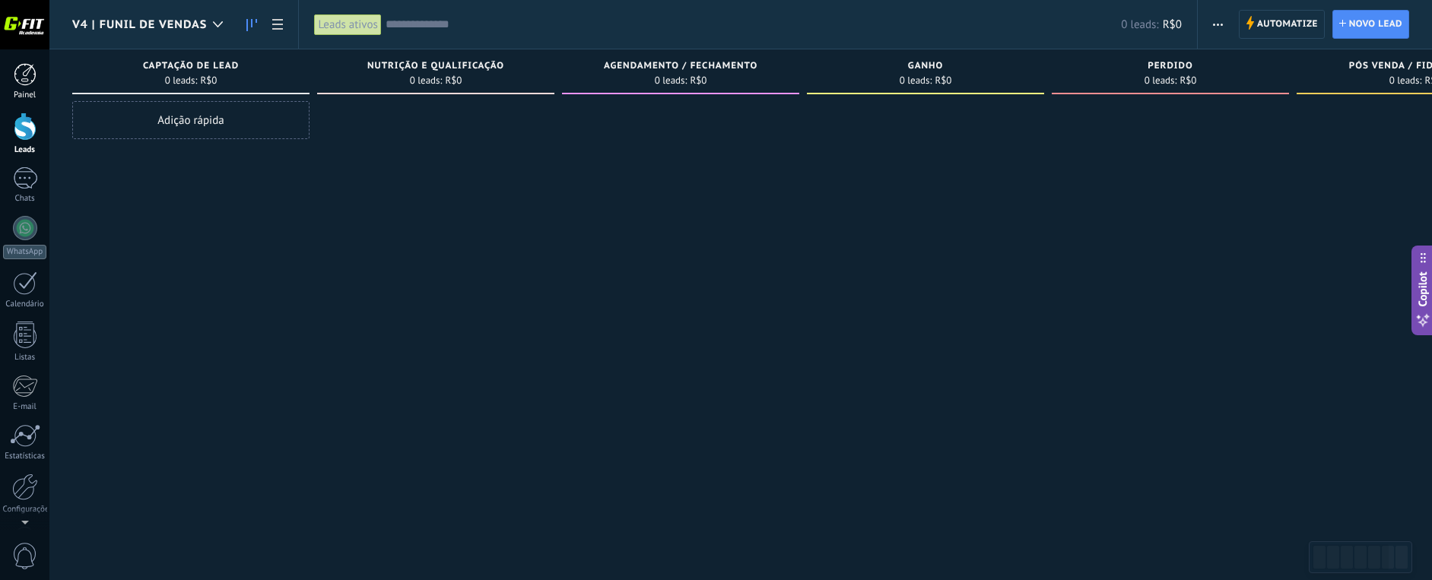
click at [22, 84] on div at bounding box center [25, 74] width 23 height 23
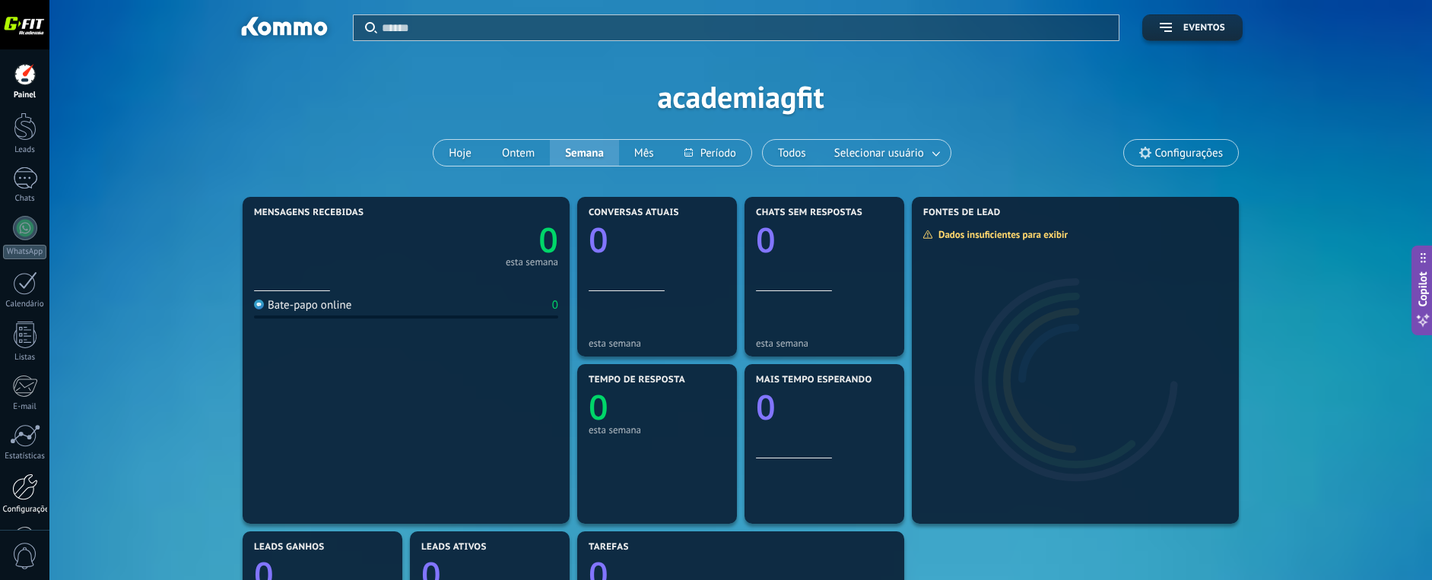
click at [23, 494] on div at bounding box center [25, 487] width 26 height 27
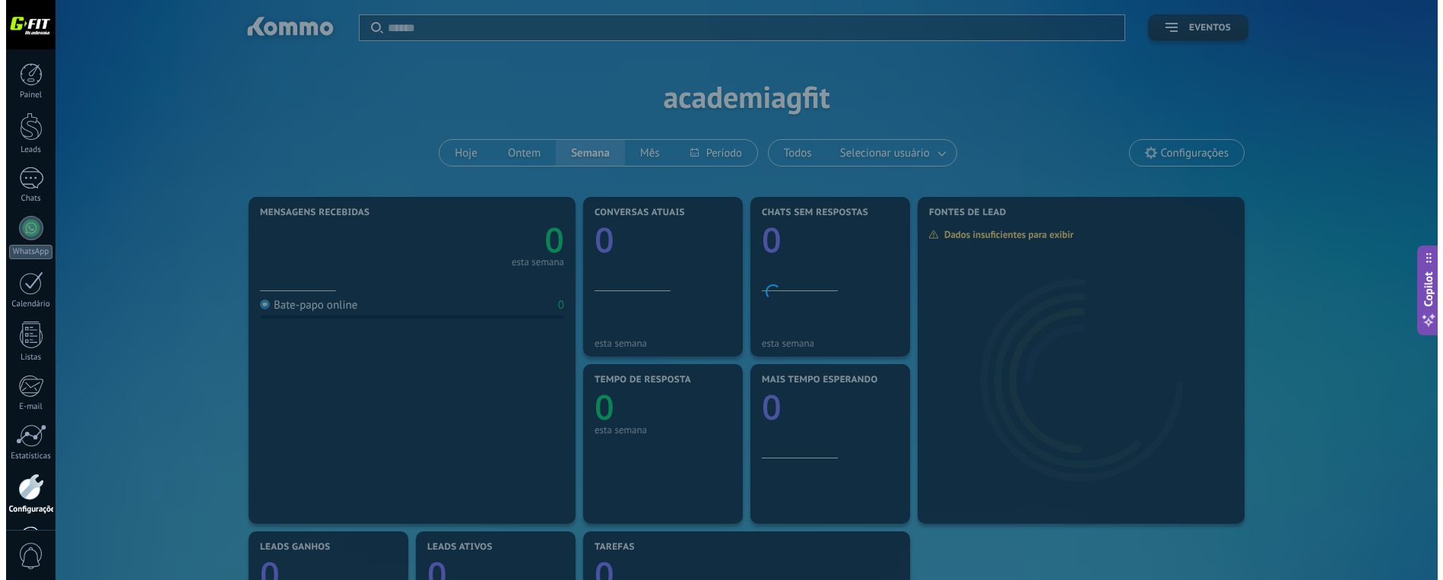
scroll to position [52, 0]
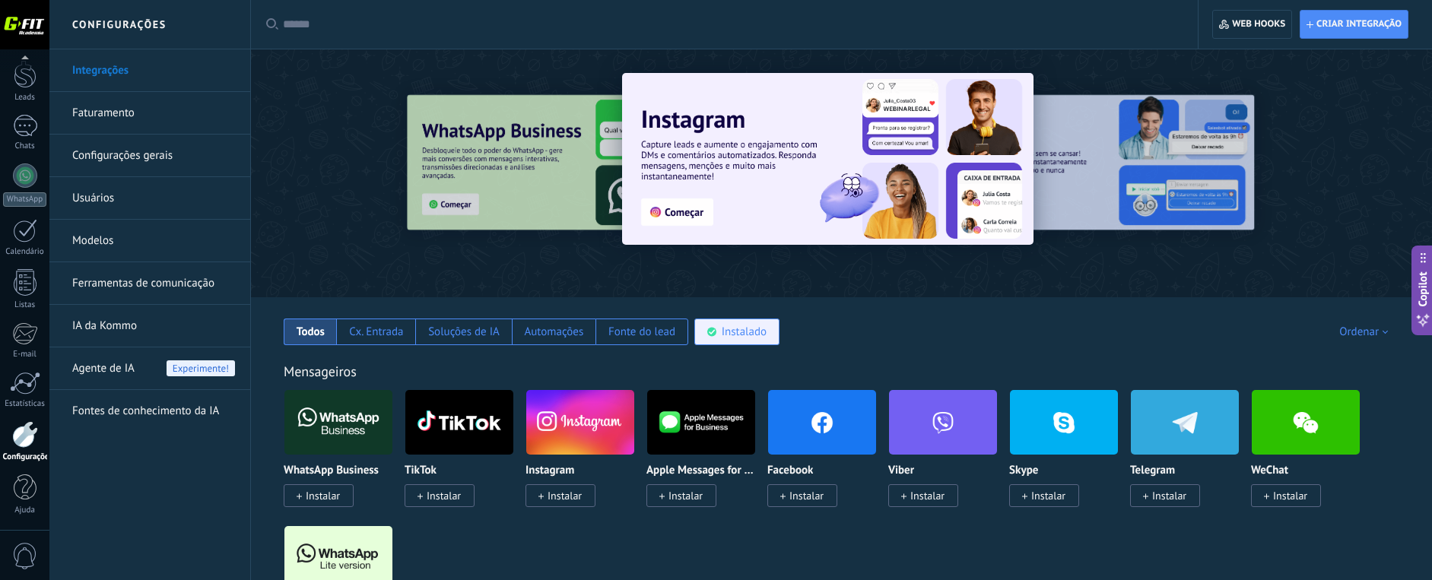
click at [746, 330] on div "Instalado" at bounding box center [744, 332] width 45 height 14
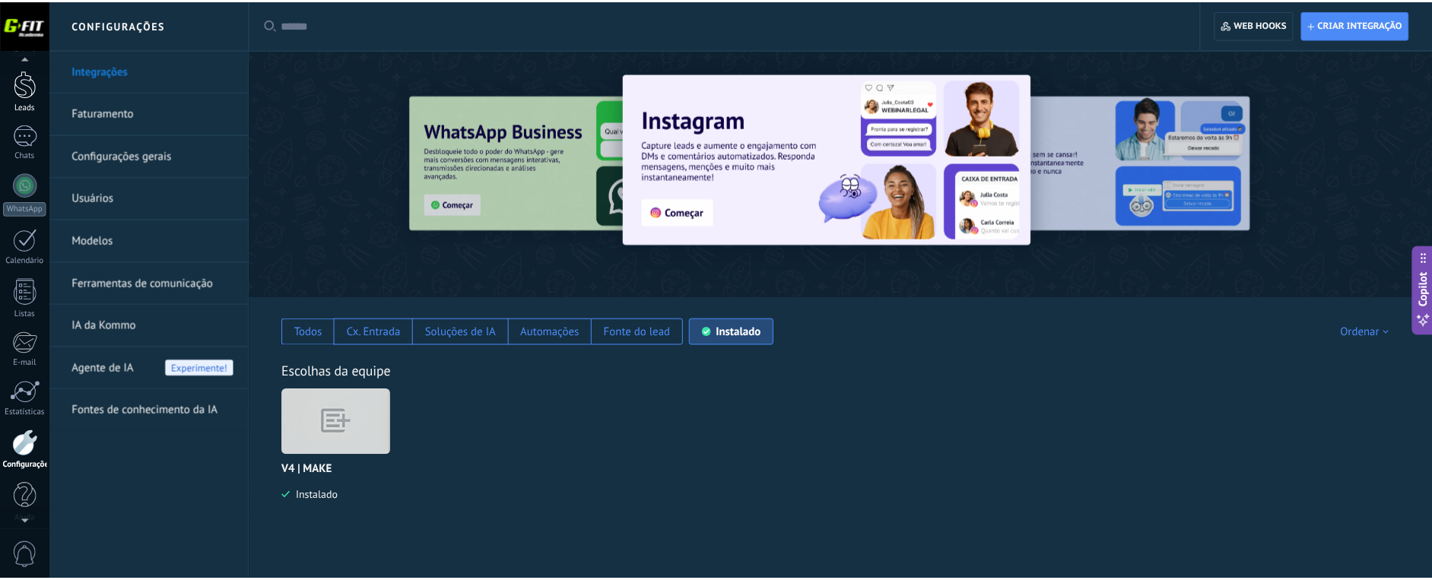
scroll to position [41, 0]
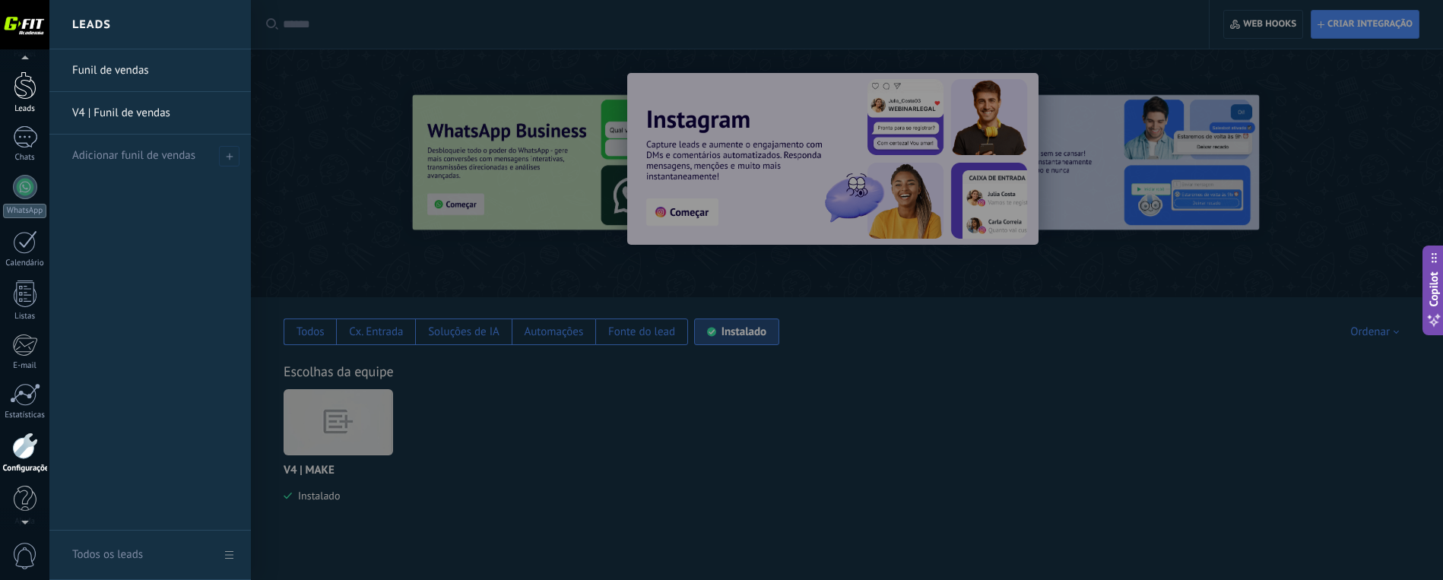
click at [14, 85] on div at bounding box center [25, 85] width 23 height 28
